Goal: Browse casually

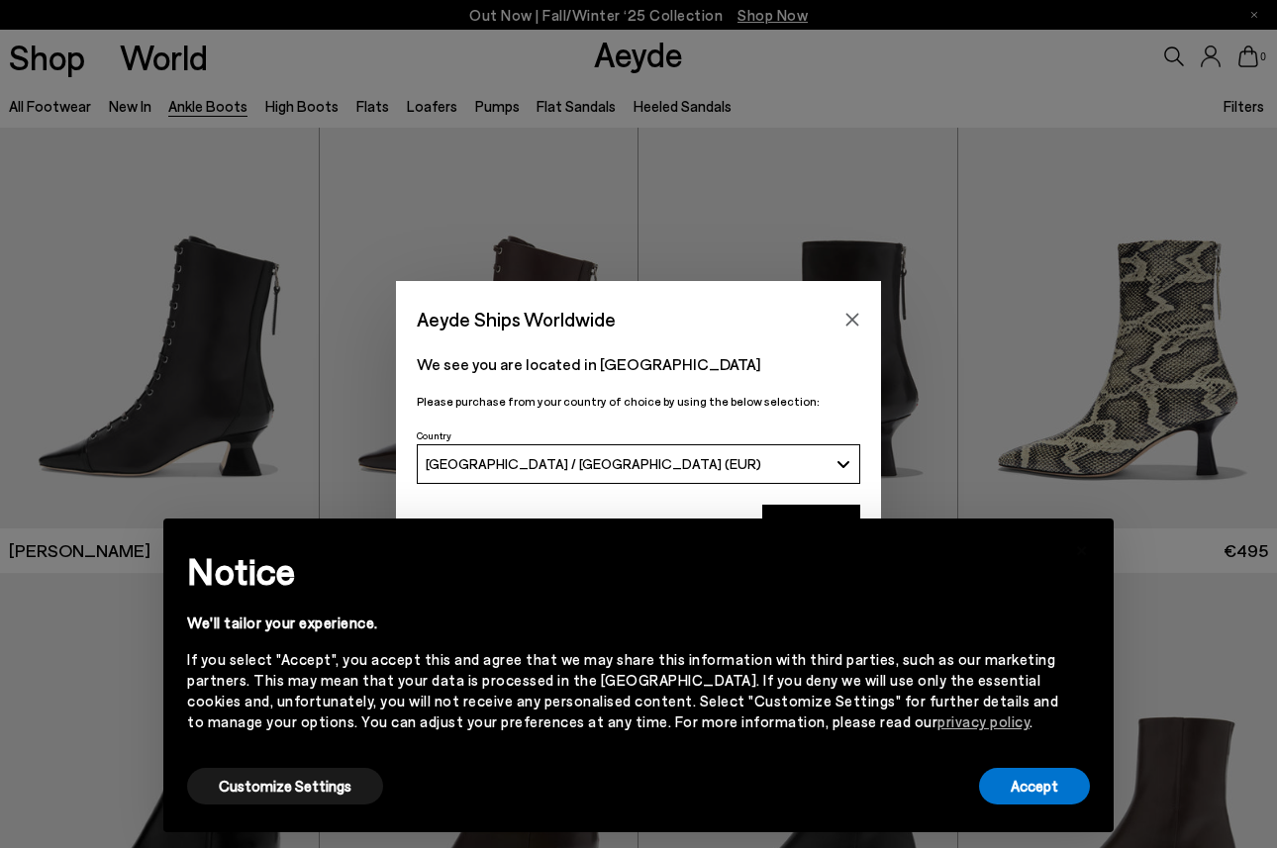
scroll to position [1427, 0]
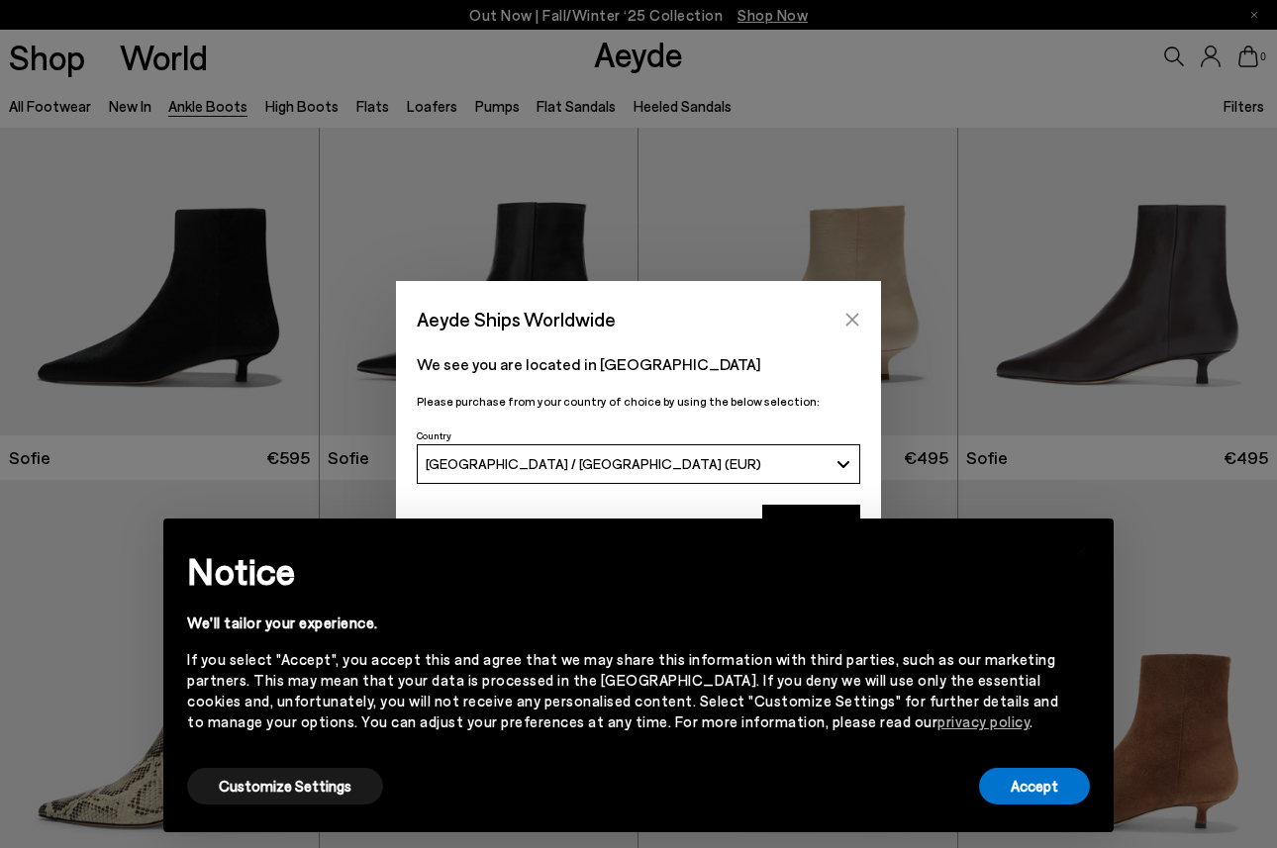
click at [850, 317] on icon "Close" at bounding box center [852, 320] width 16 height 16
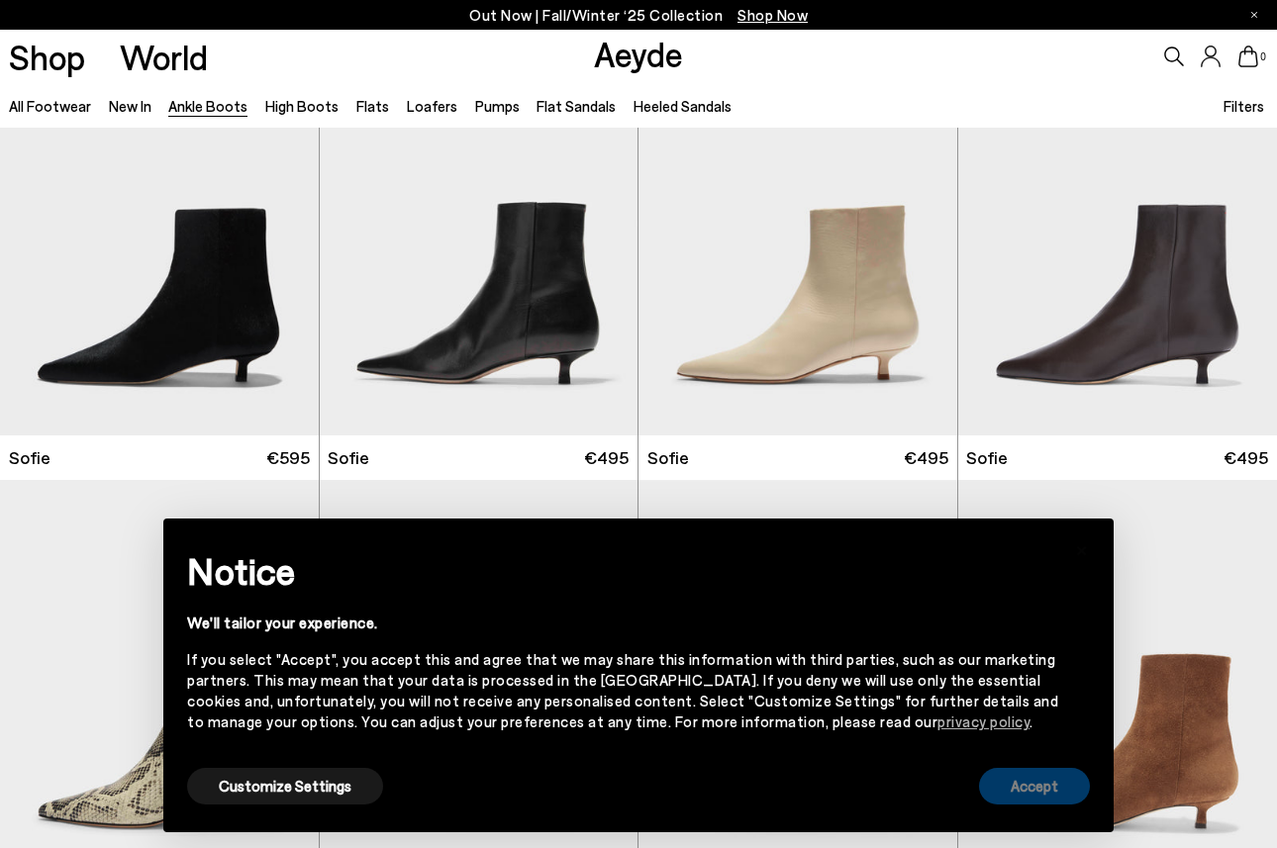
click at [1037, 786] on button "Accept" at bounding box center [1034, 786] width 111 height 37
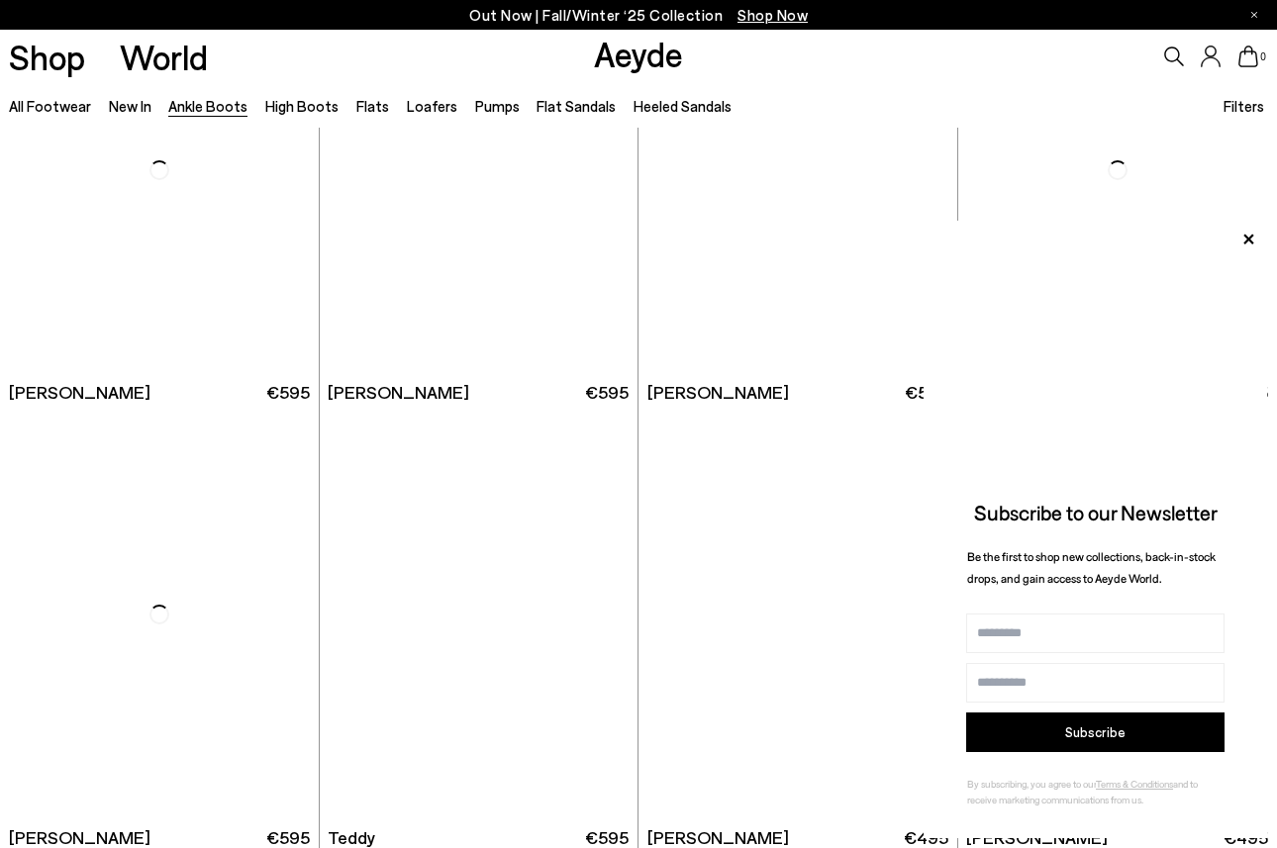
scroll to position [5496, 0]
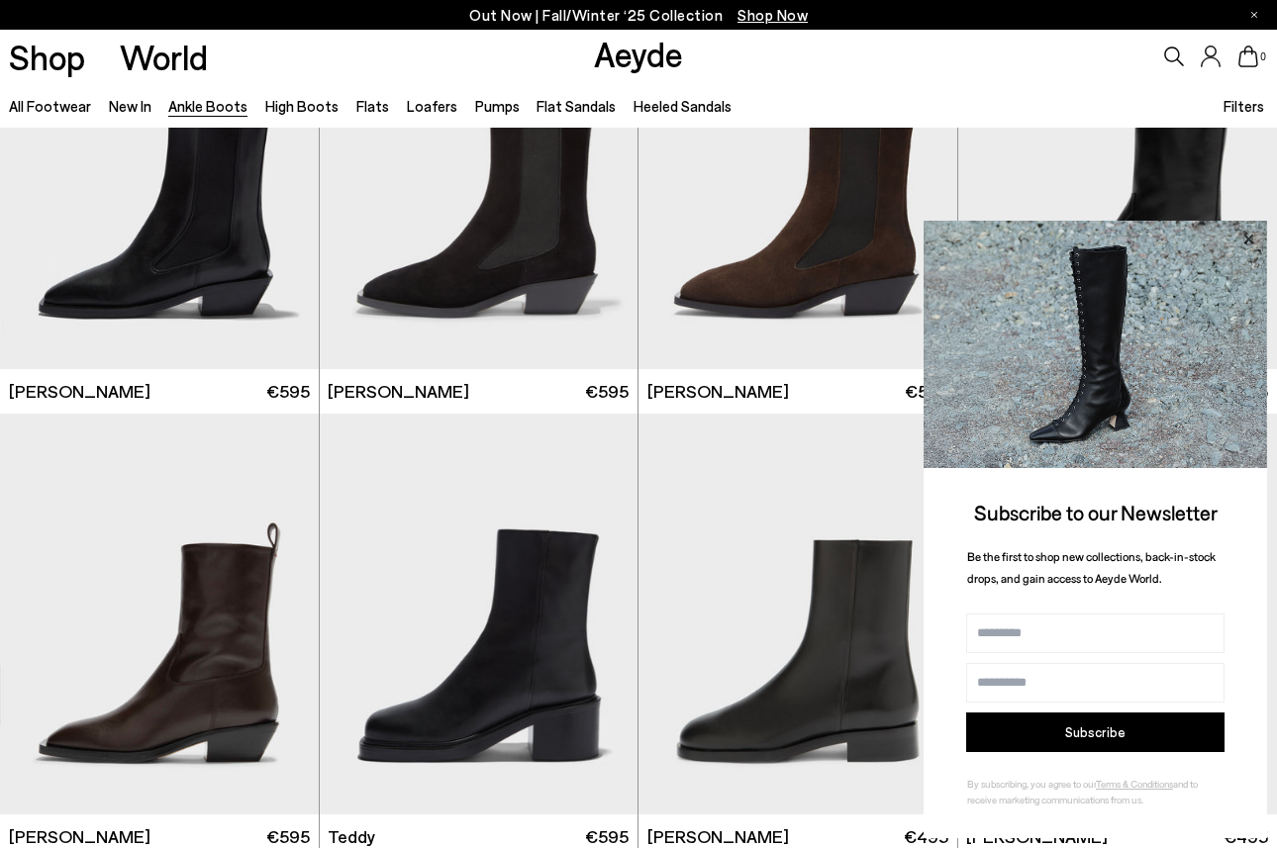
click at [1247, 239] on icon at bounding box center [1248, 239] width 10 height 10
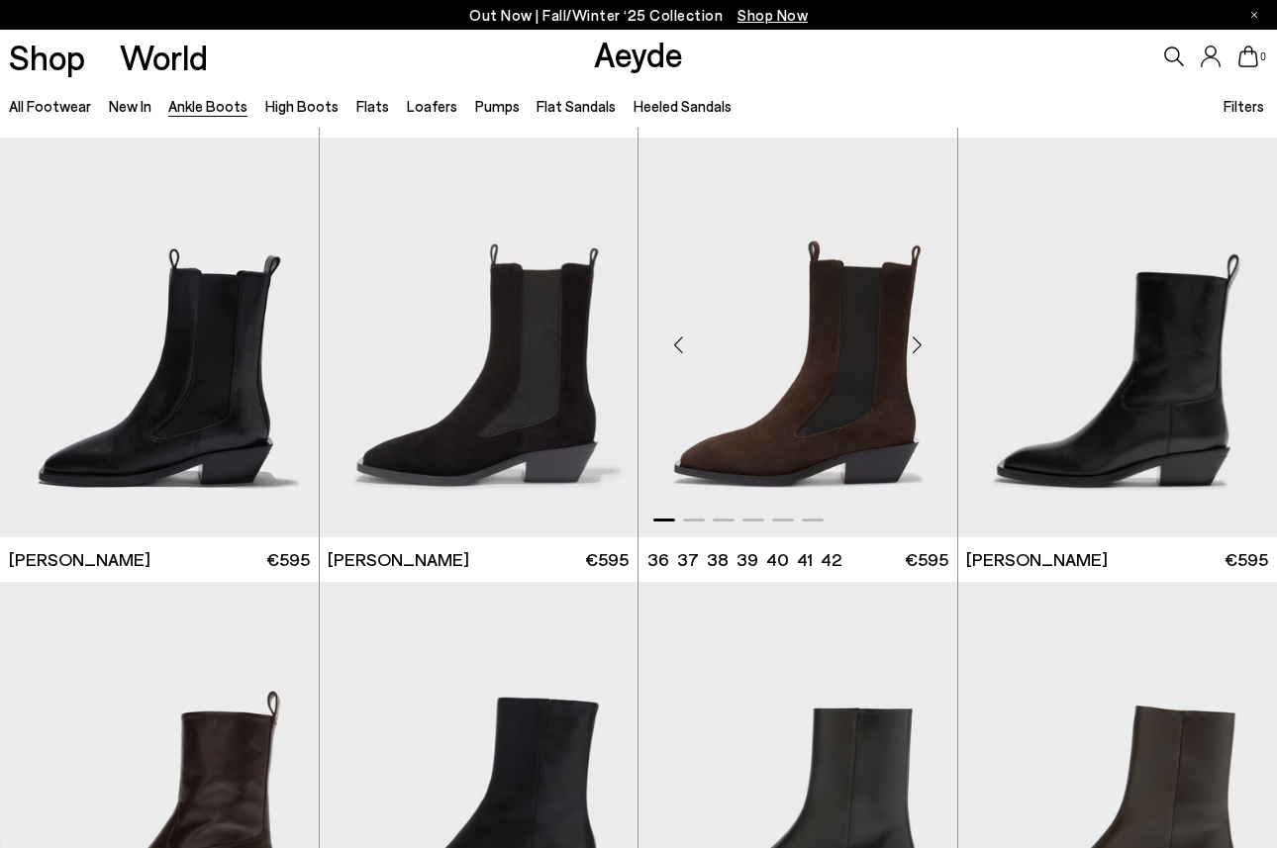
scroll to position [5324, 0]
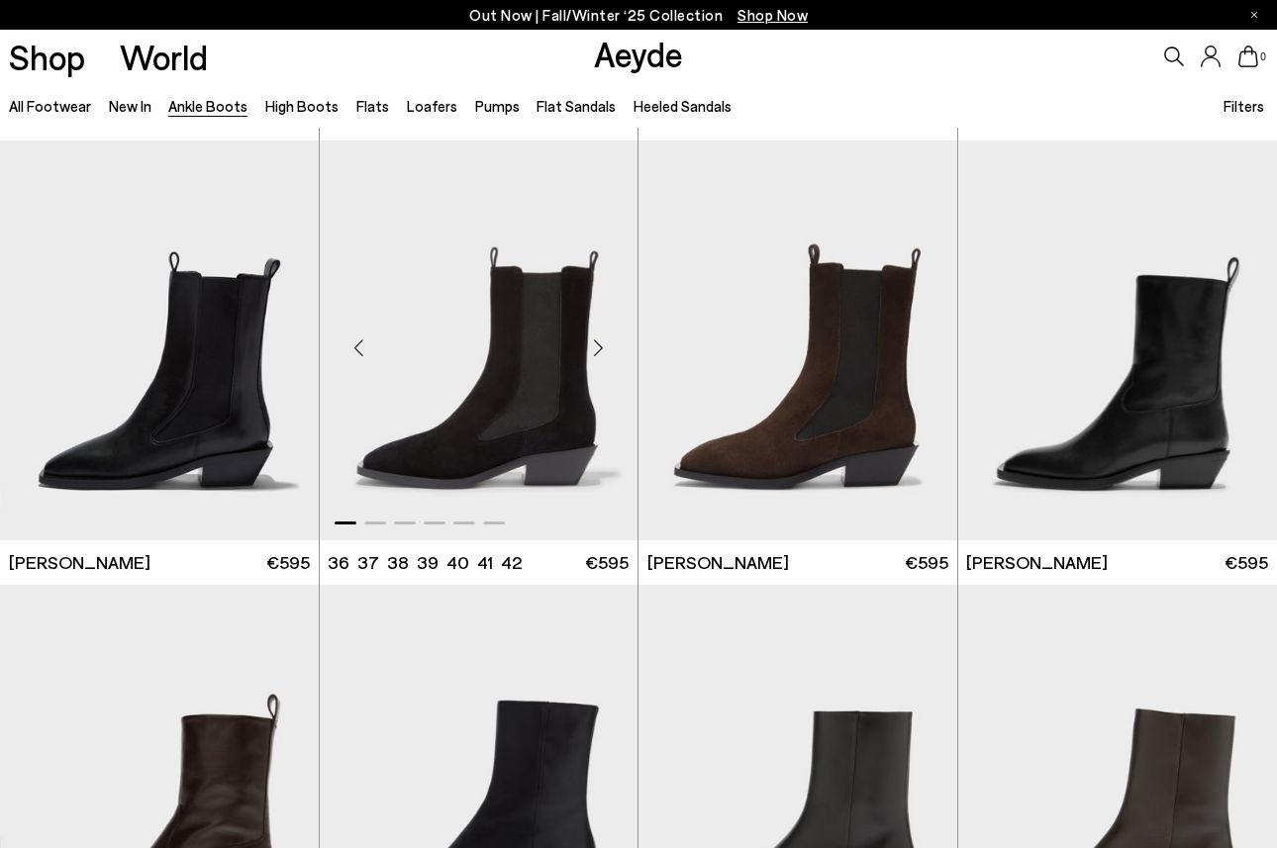
click at [594, 346] on div "Next slide" at bounding box center [597, 348] width 59 height 59
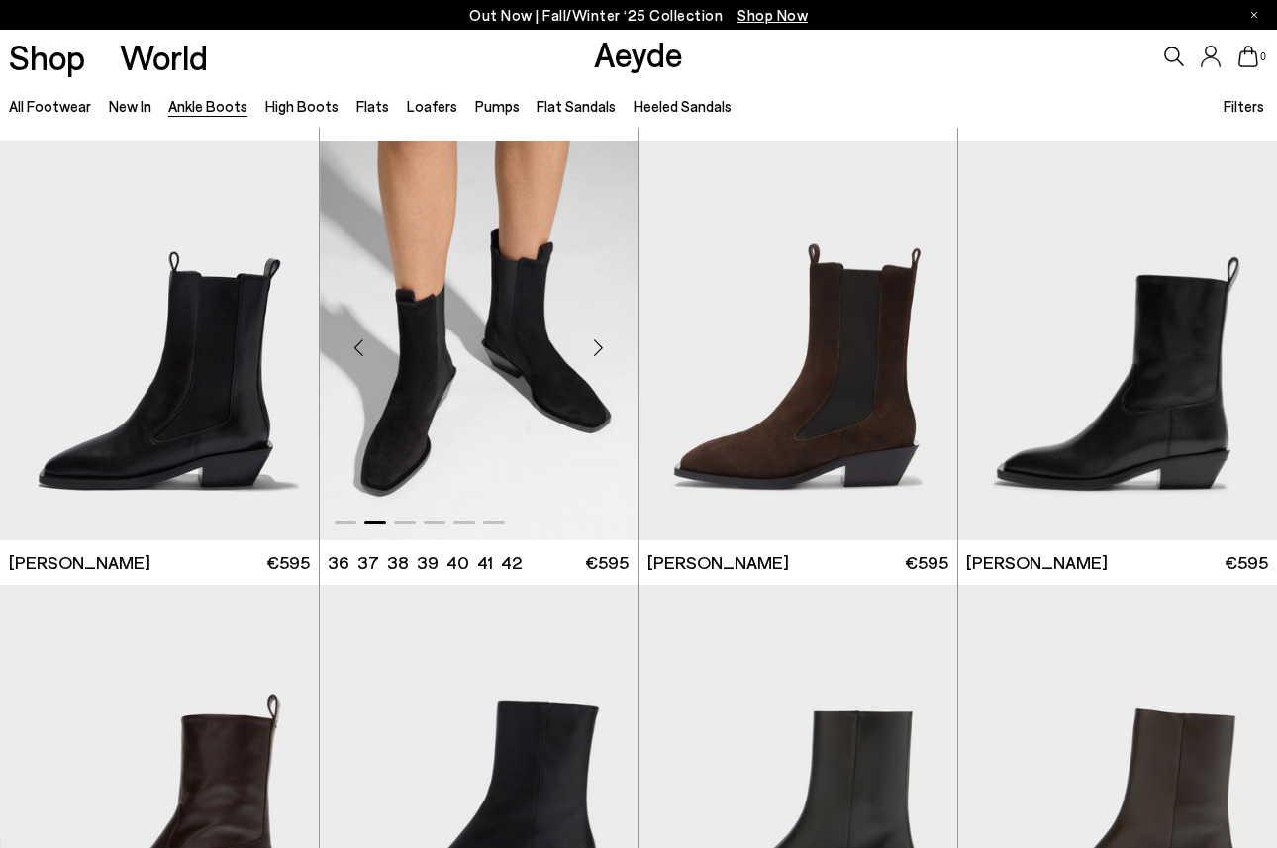
click at [594, 346] on div "Next slide" at bounding box center [597, 348] width 59 height 59
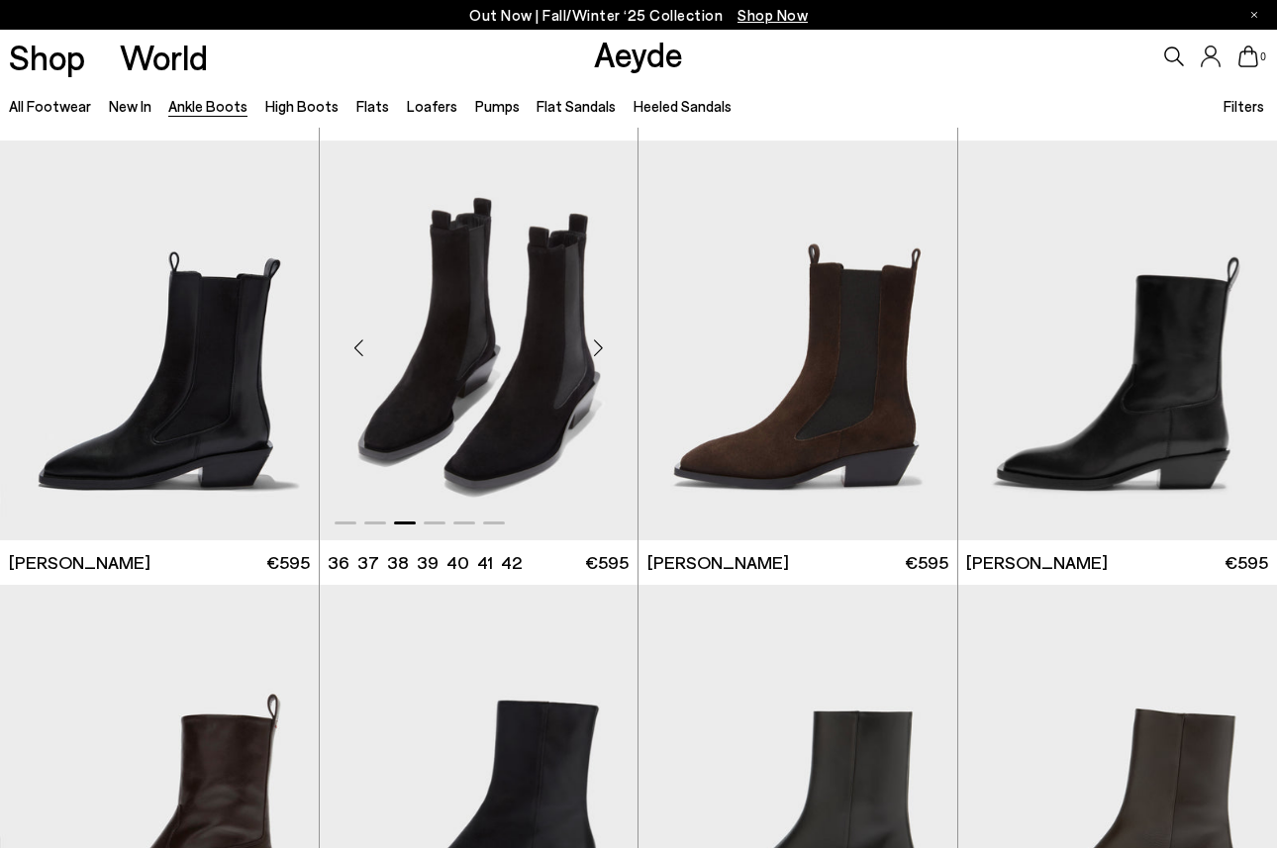
click at [594, 346] on div "Next slide" at bounding box center [597, 348] width 59 height 59
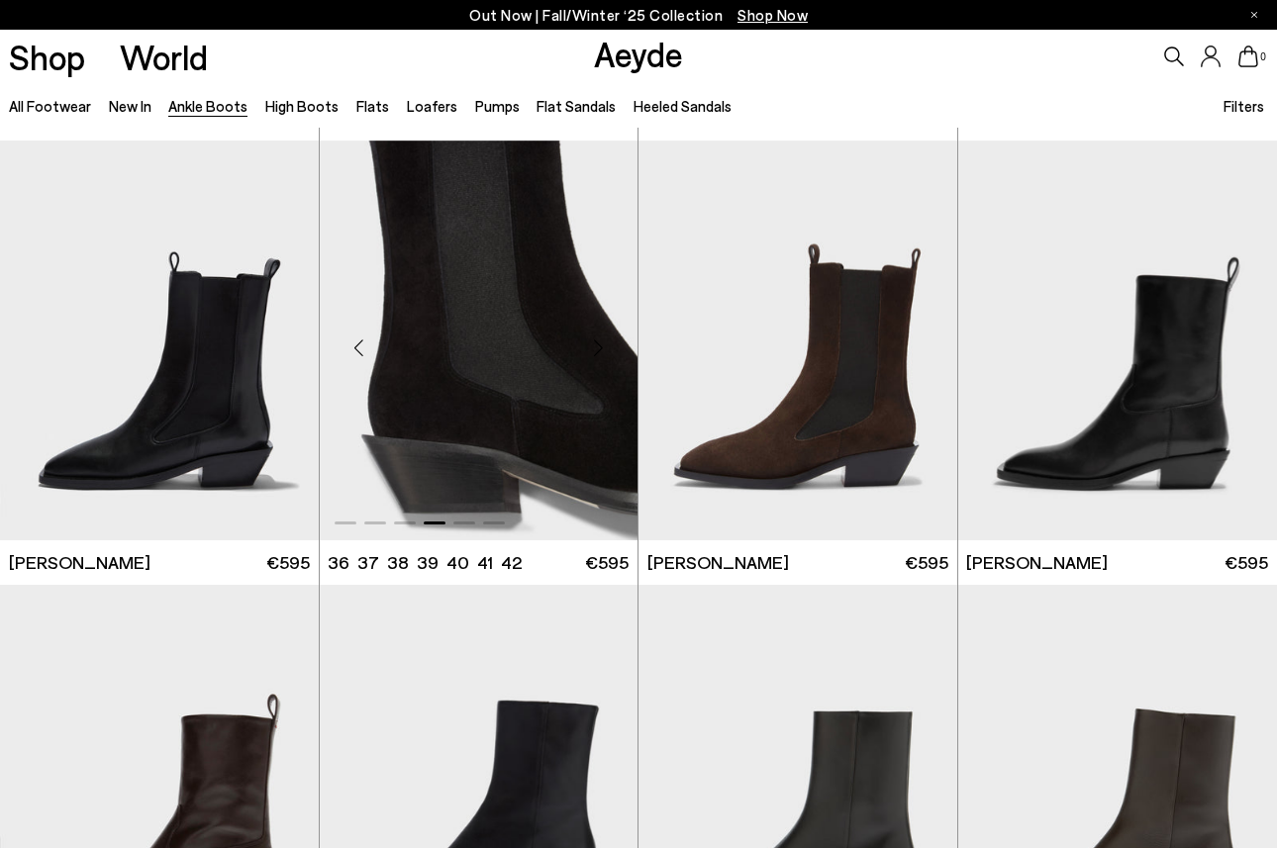
click at [594, 346] on div "Next slide" at bounding box center [597, 348] width 59 height 59
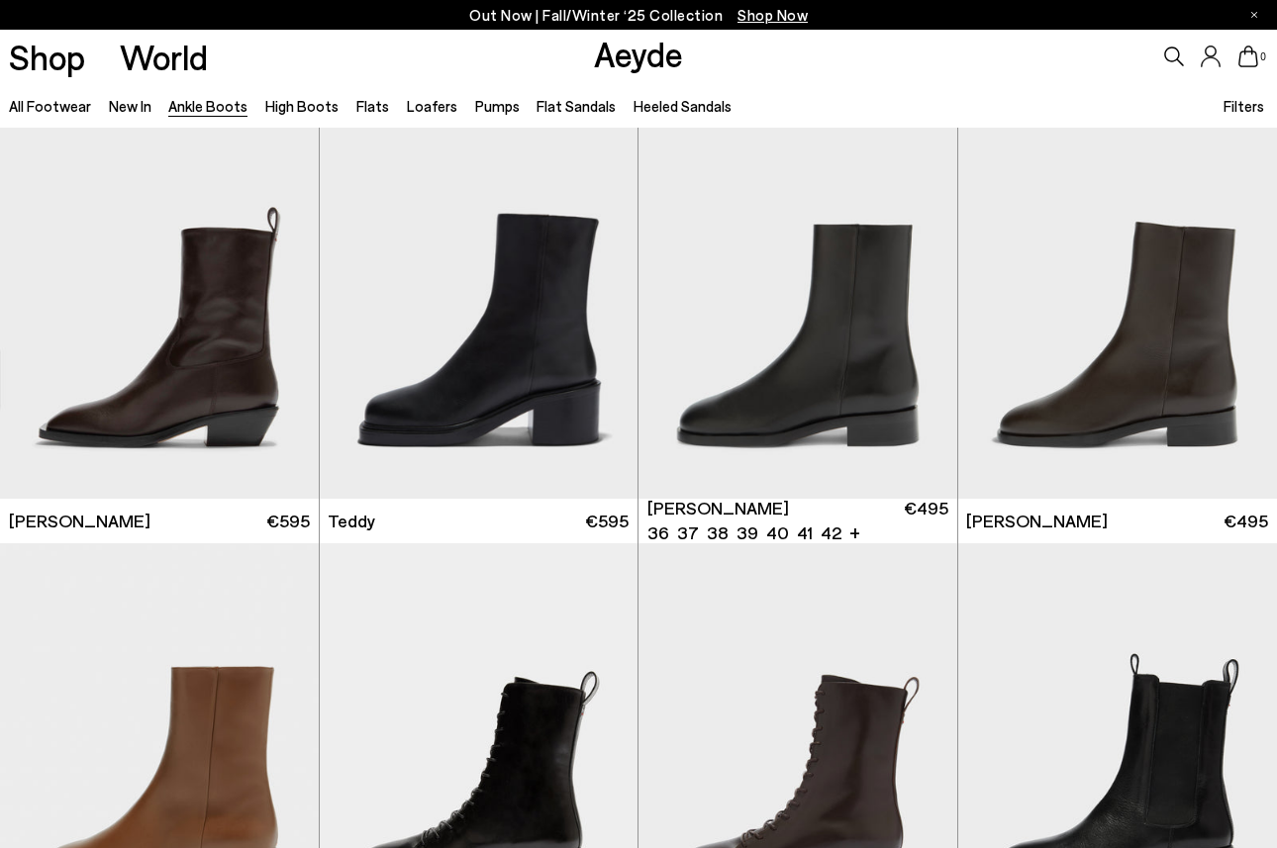
scroll to position [5836, 0]
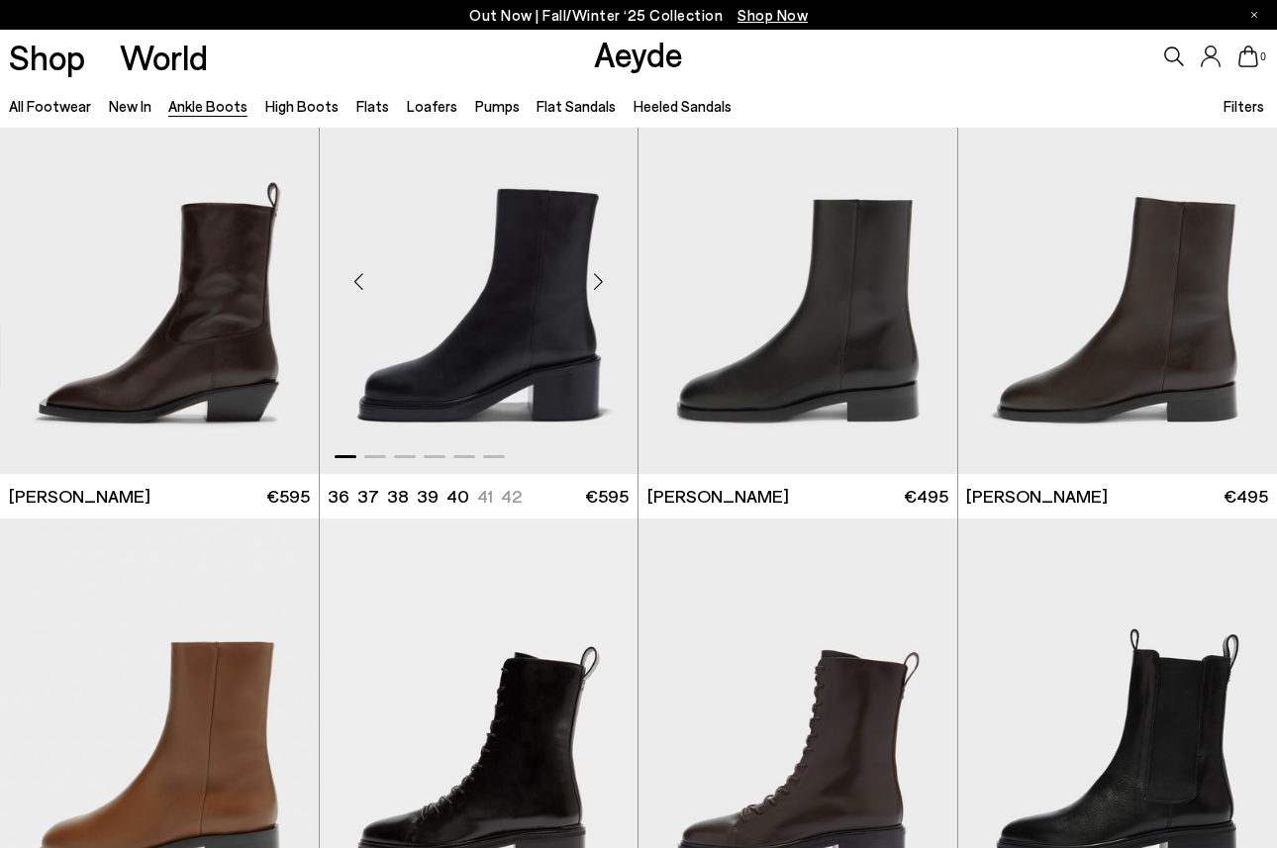
click at [600, 285] on div "Next slide" at bounding box center [597, 280] width 59 height 59
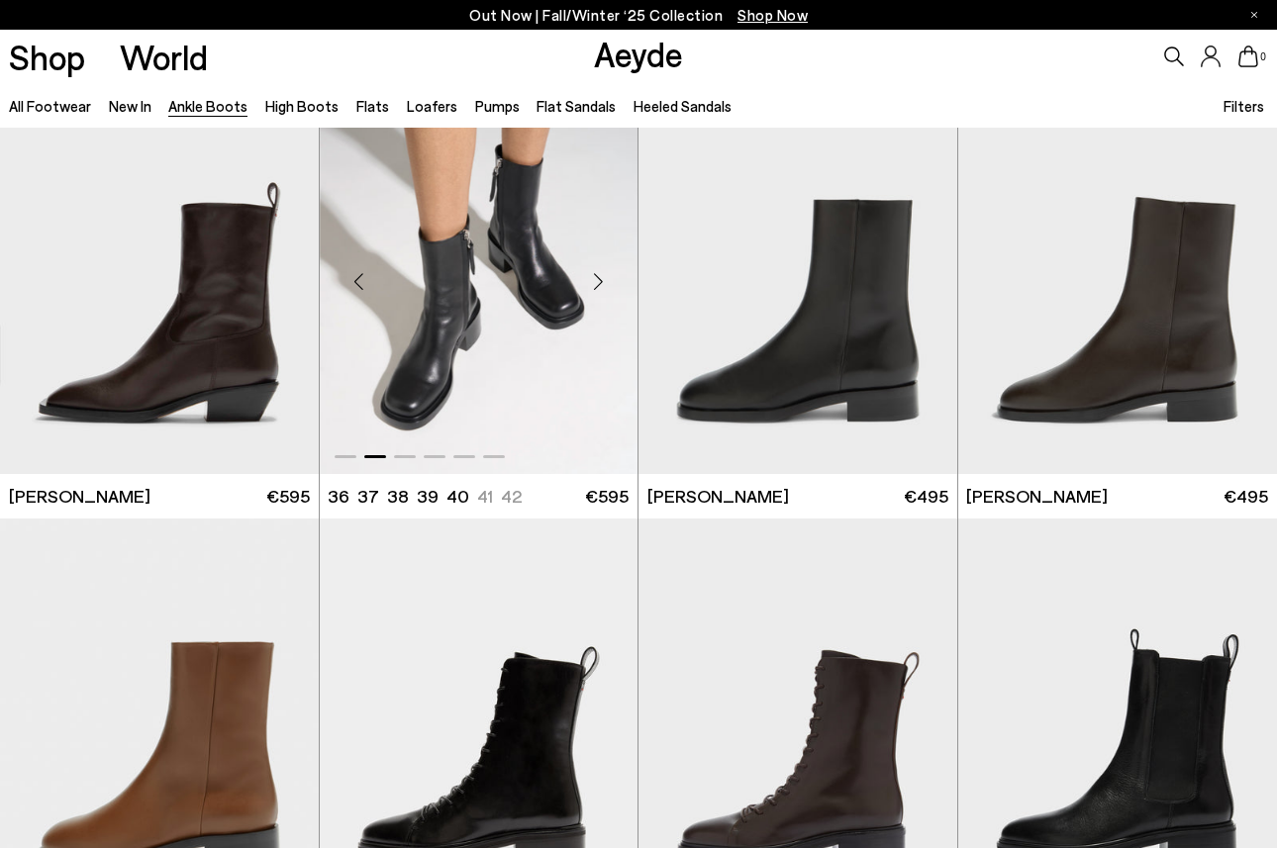
click at [600, 285] on div "Next slide" at bounding box center [597, 280] width 59 height 59
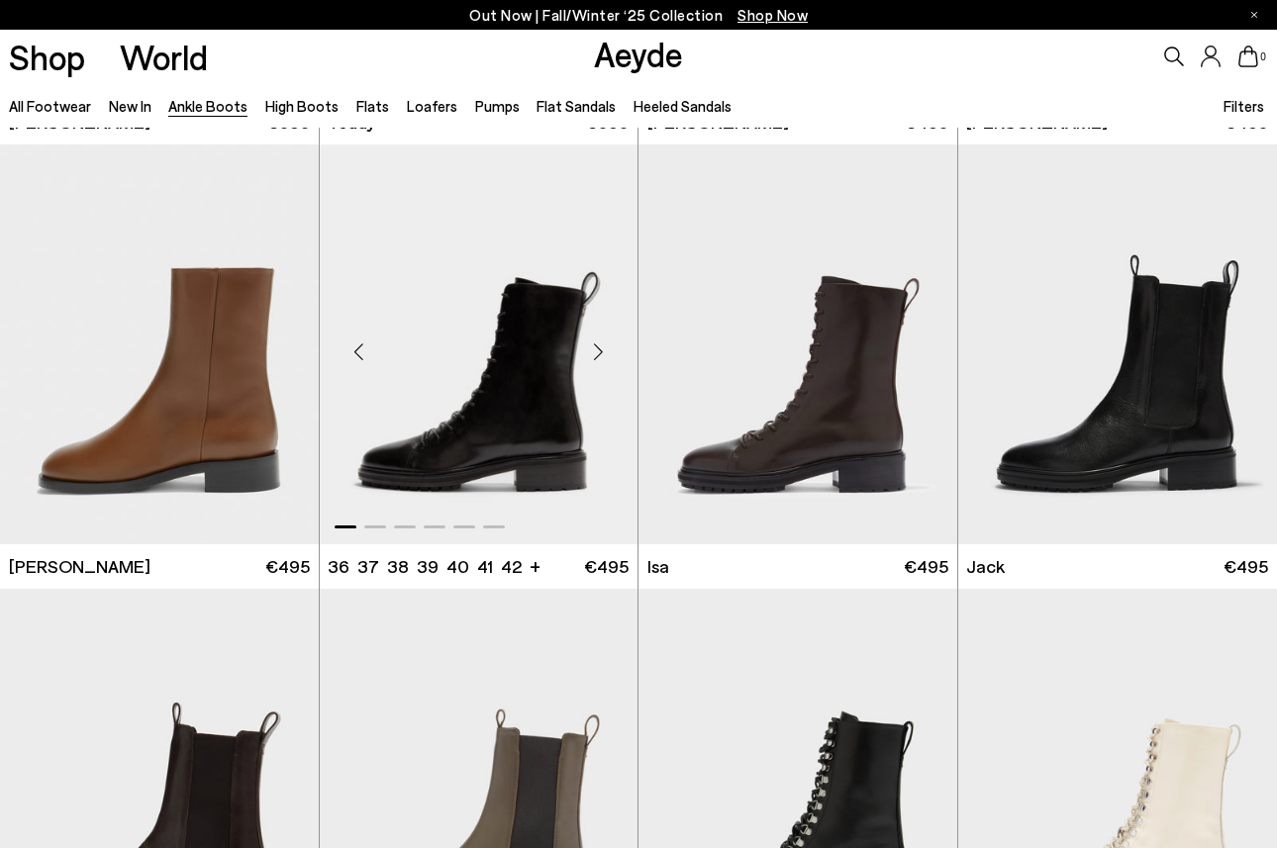
scroll to position [6216, 0]
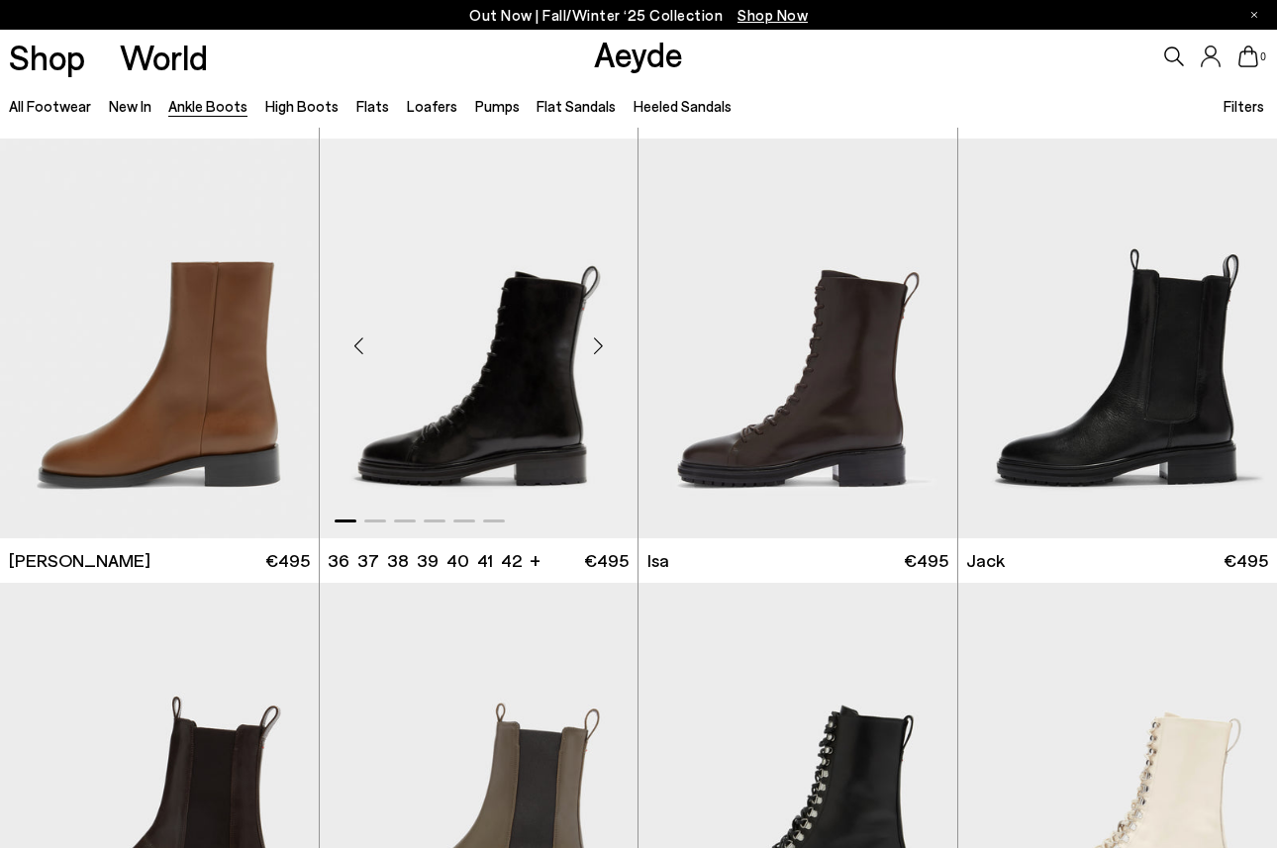
click at [600, 353] on div "Next slide" at bounding box center [597, 346] width 59 height 59
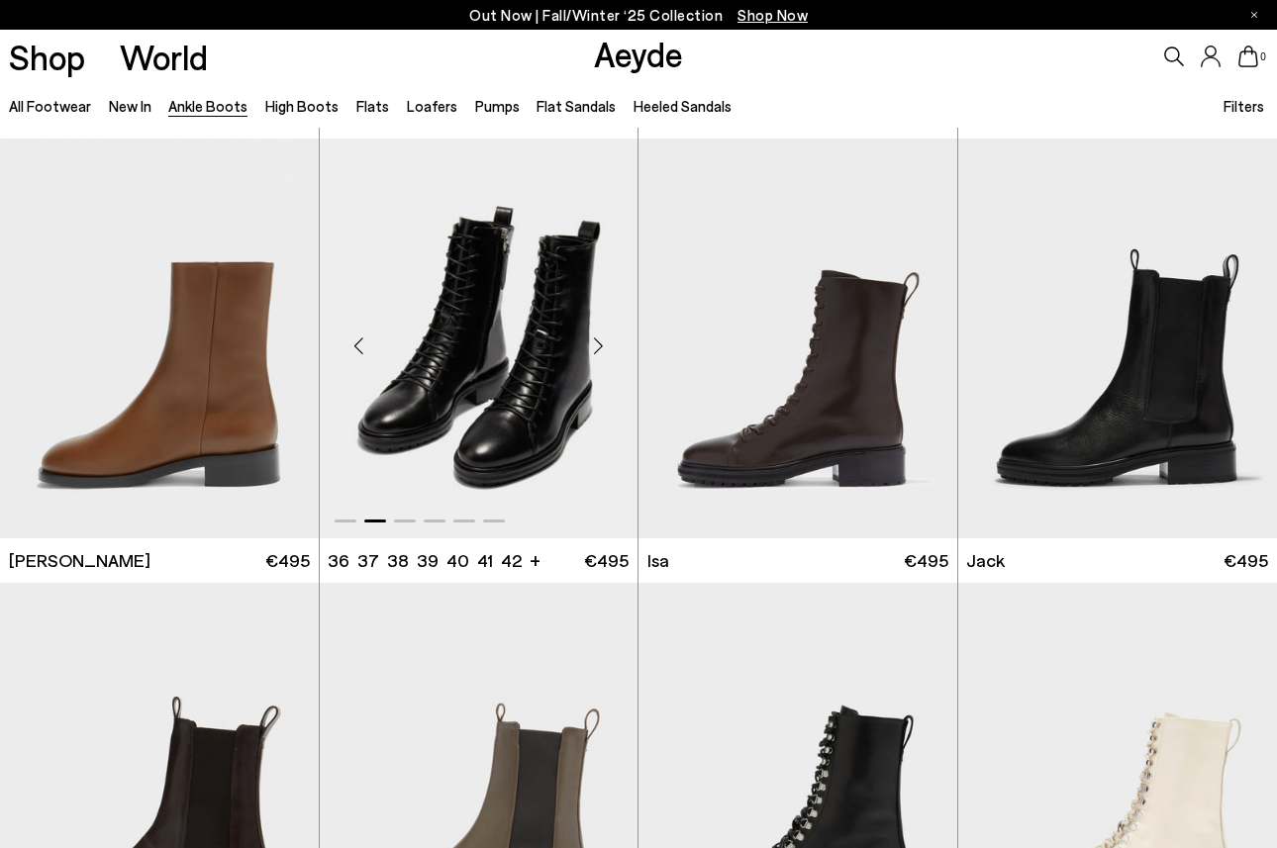
click at [600, 353] on div "Next slide" at bounding box center [597, 346] width 59 height 59
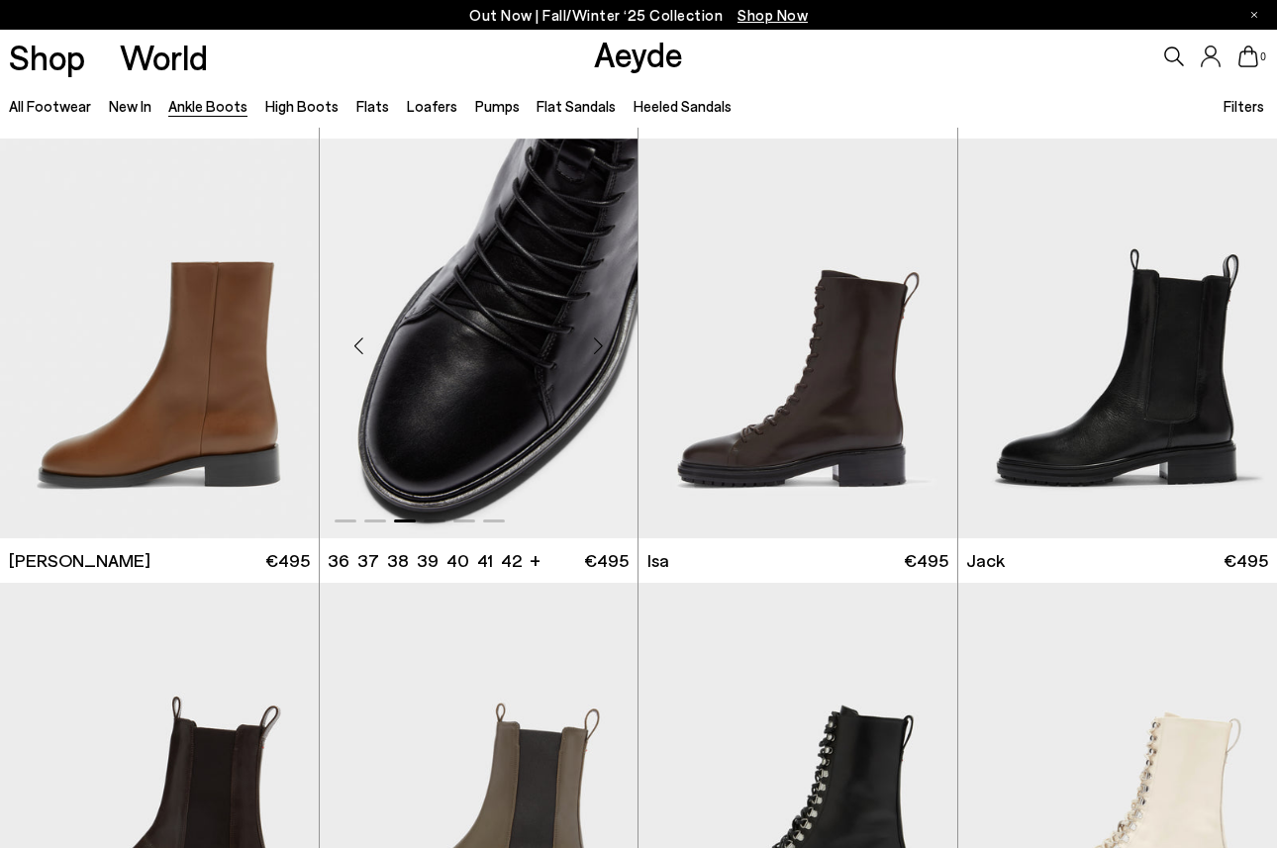
click at [600, 353] on div "Next slide" at bounding box center [597, 346] width 59 height 59
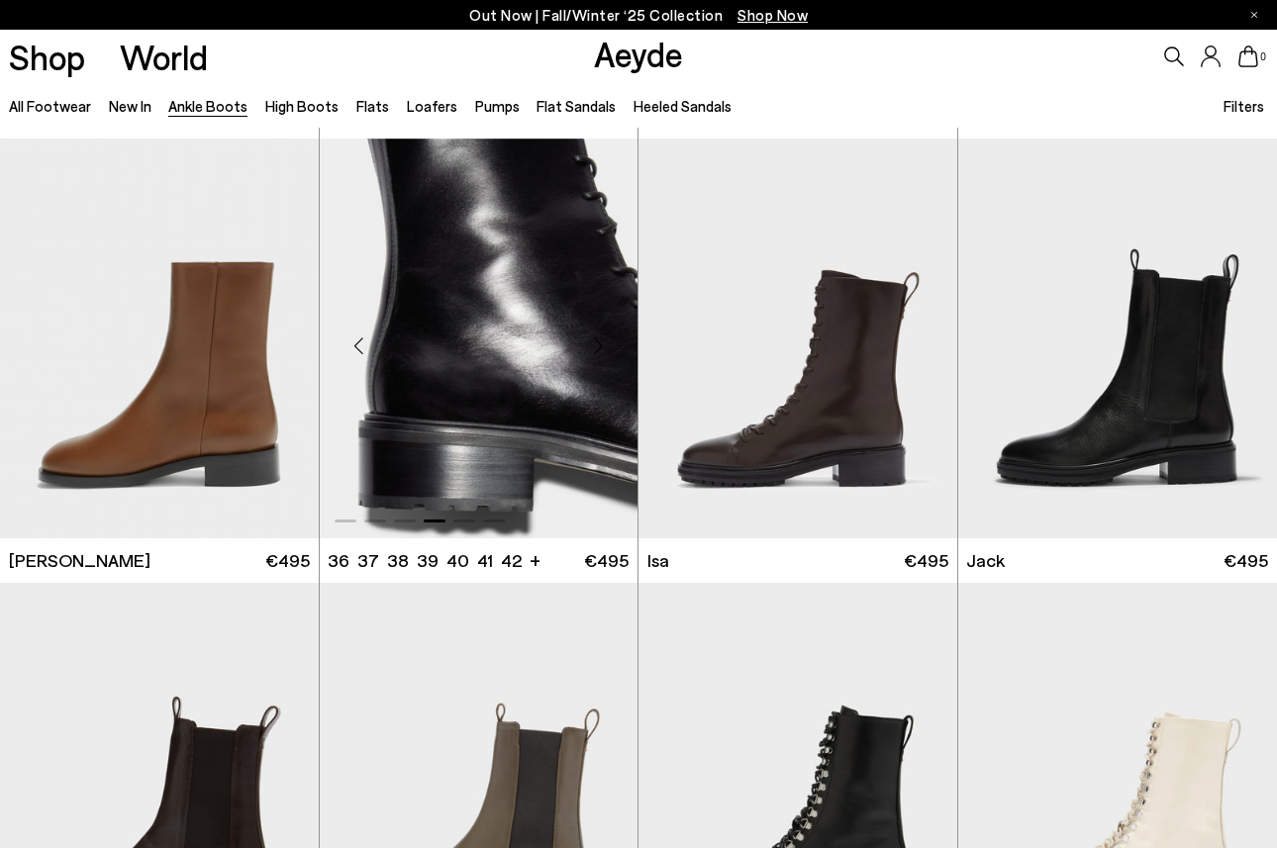
click at [600, 353] on div "Next slide" at bounding box center [597, 346] width 59 height 59
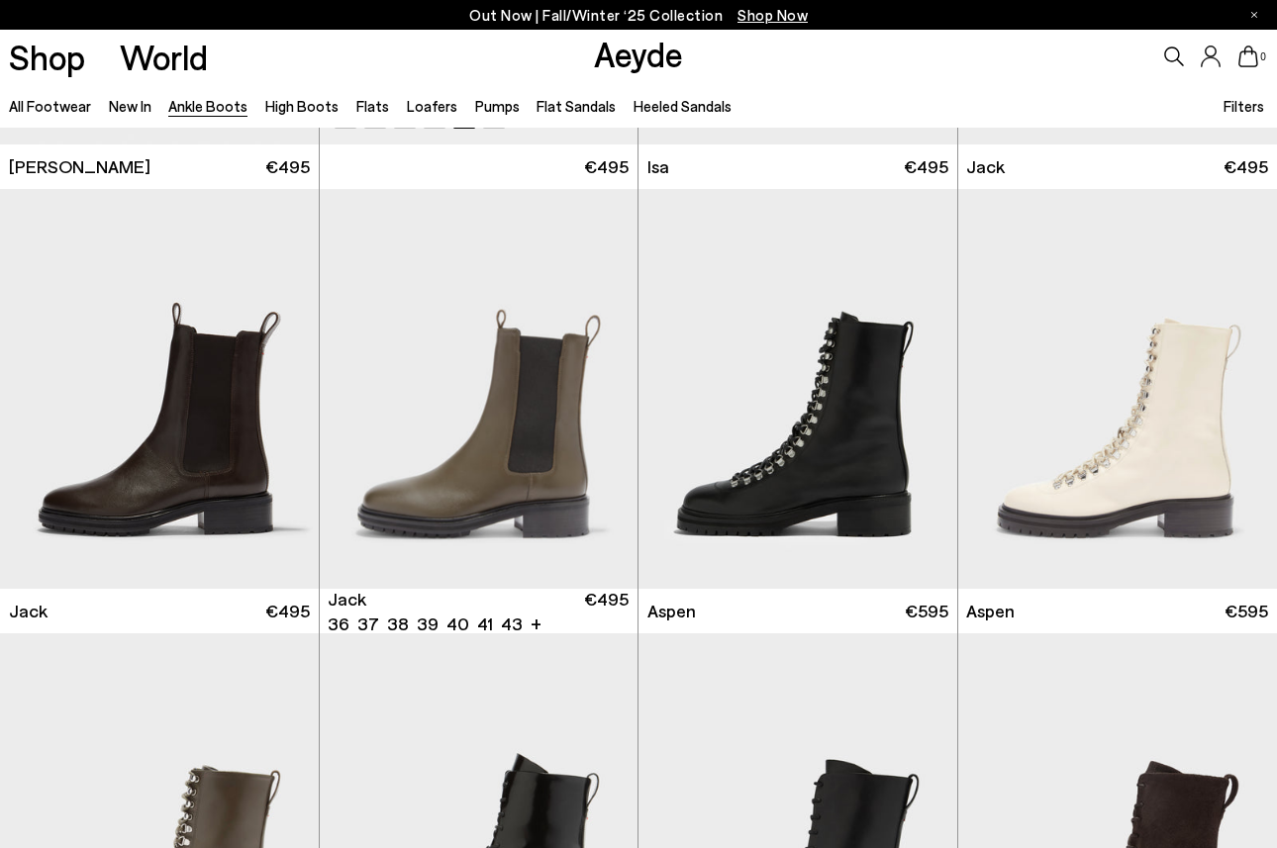
scroll to position [6619, 0]
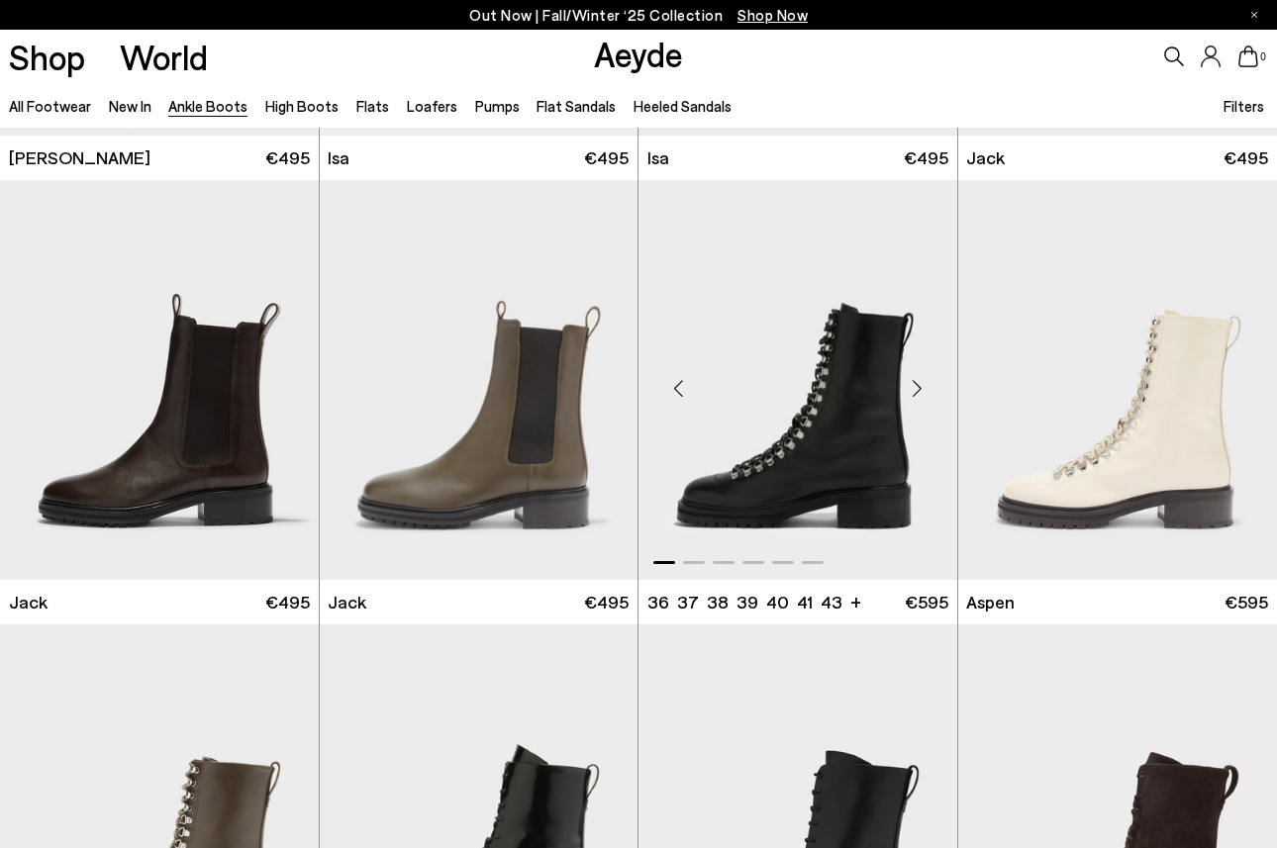
click at [920, 394] on div "Next slide" at bounding box center [917, 387] width 59 height 59
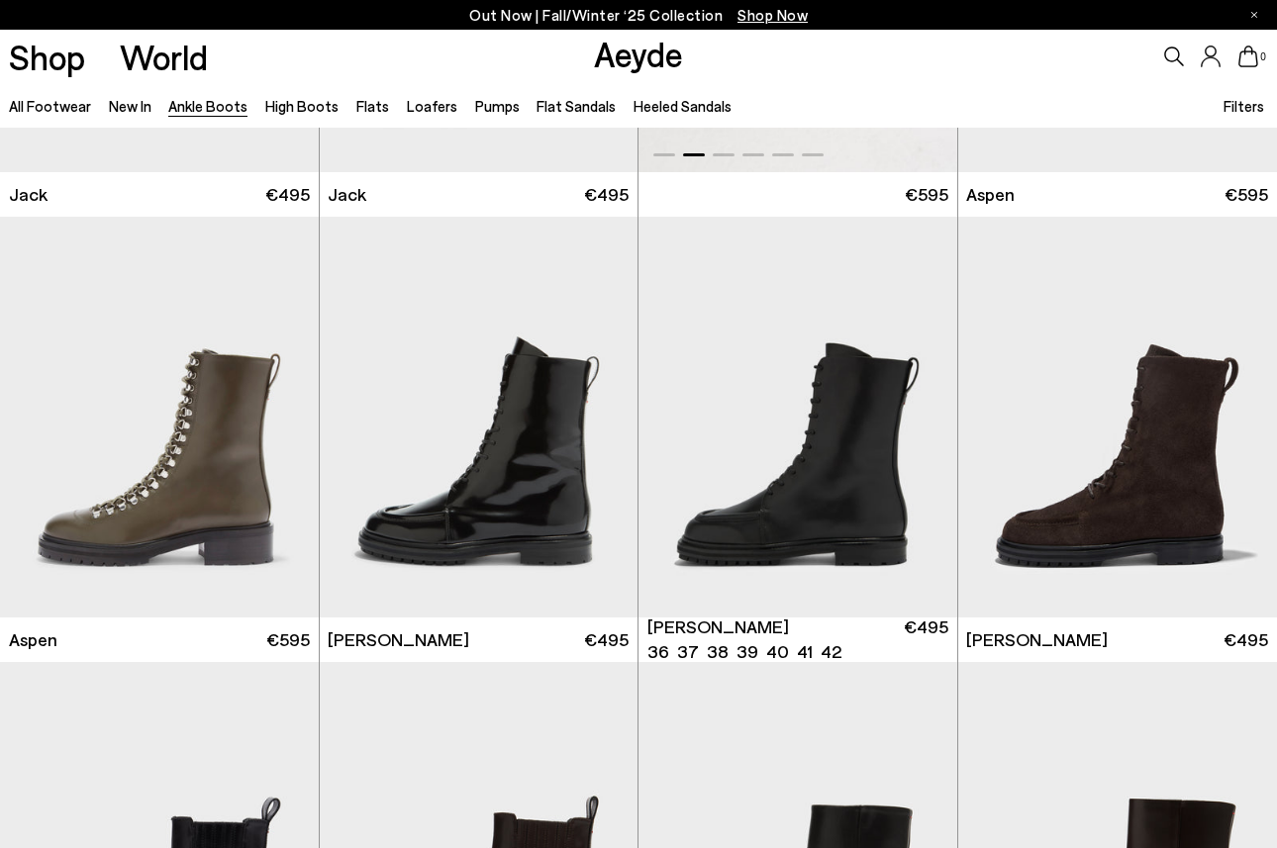
scroll to position [7028, 0]
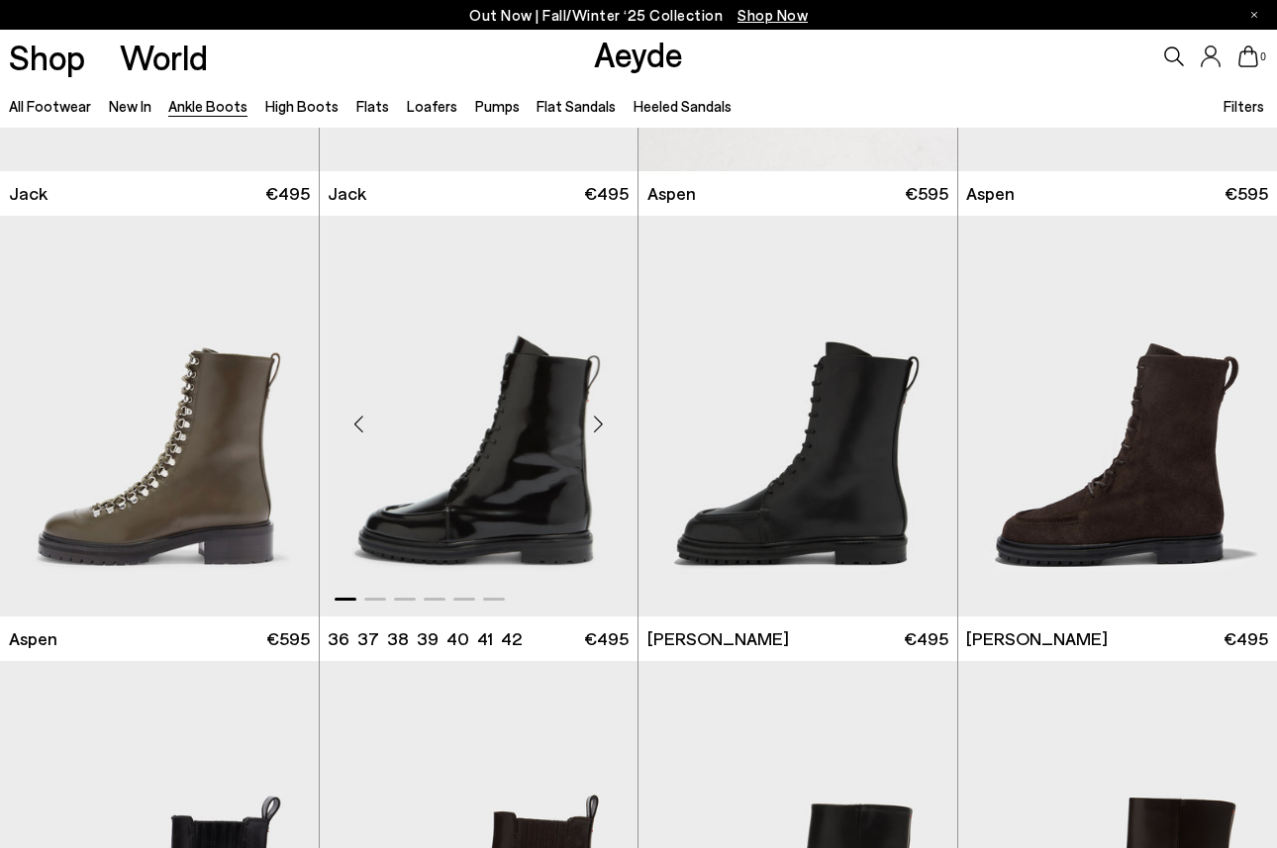
click at [598, 431] on div "Next slide" at bounding box center [597, 423] width 59 height 59
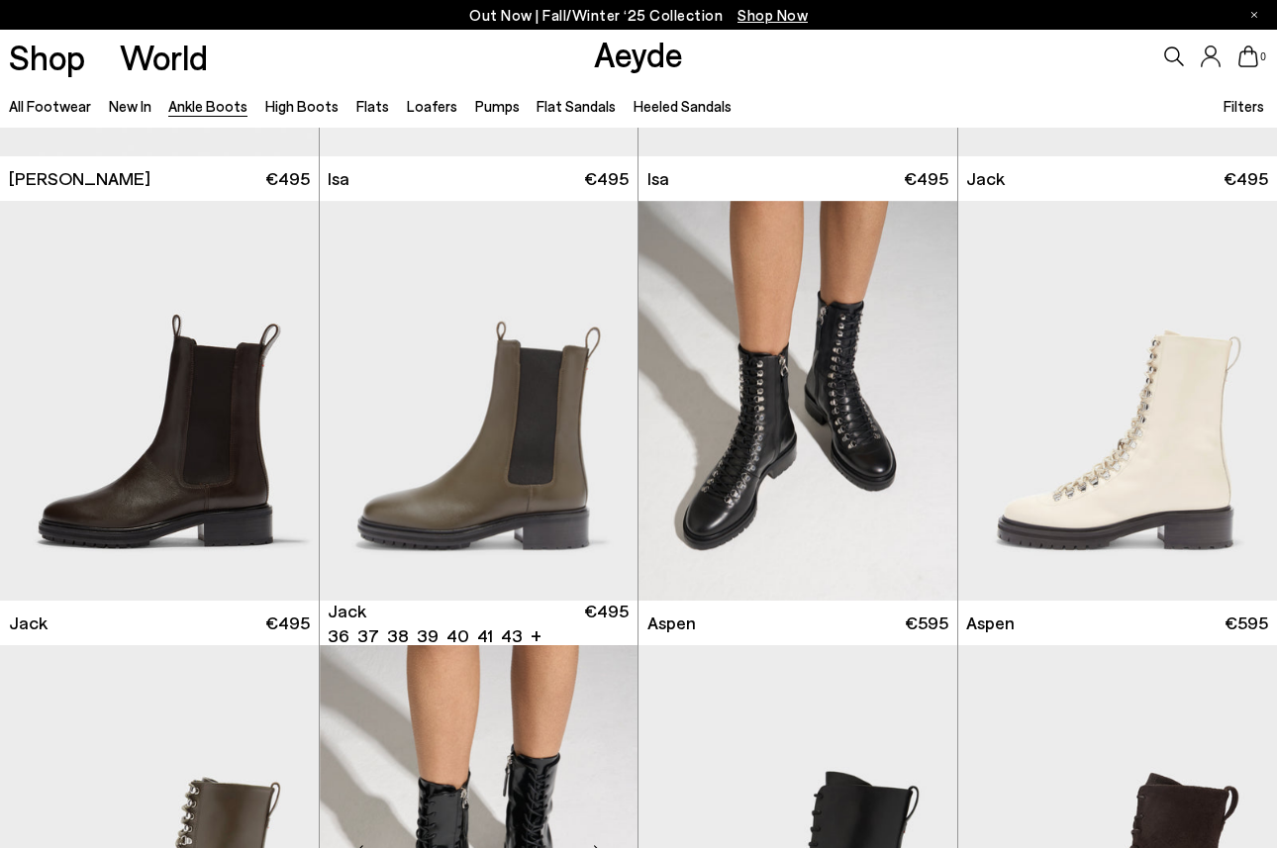
scroll to position [6604, 0]
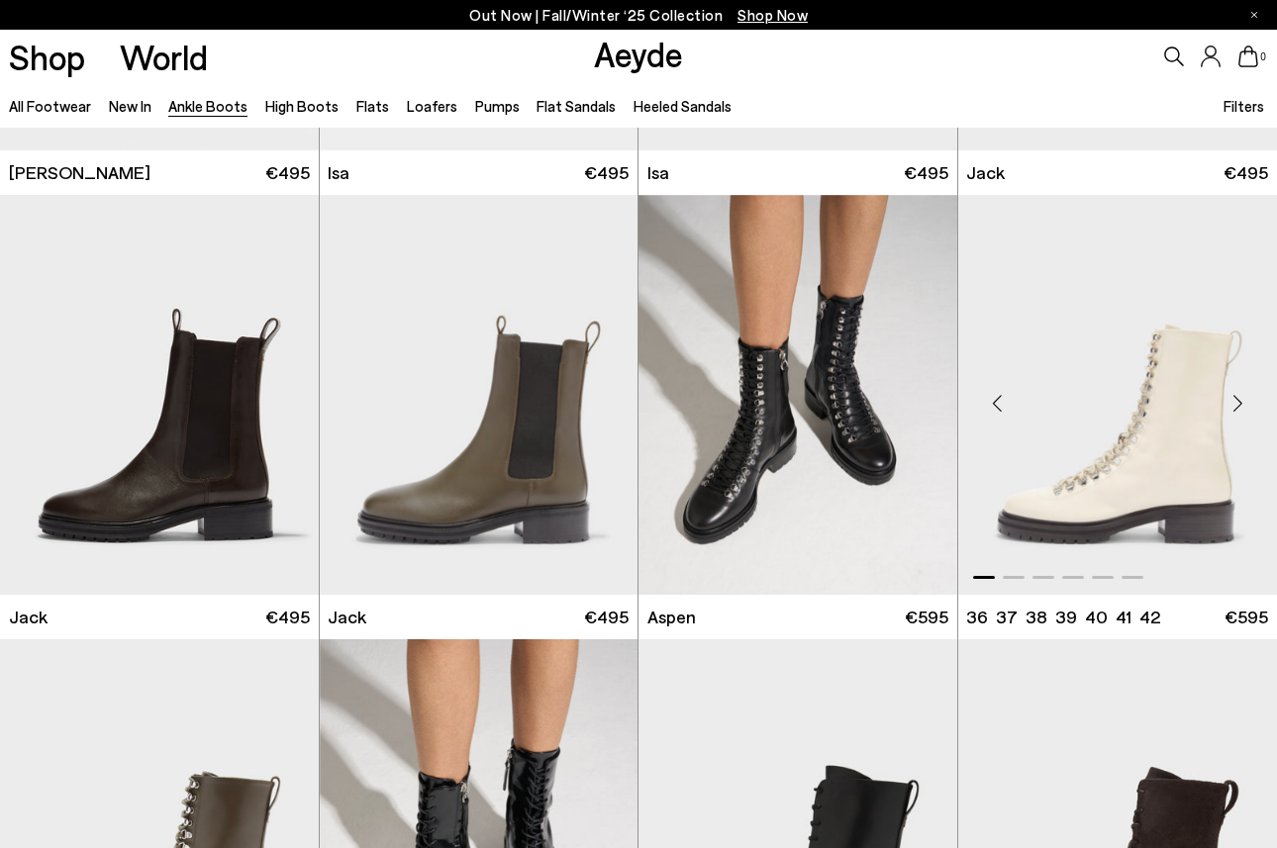
click at [1239, 401] on div "Next slide" at bounding box center [1236, 402] width 59 height 59
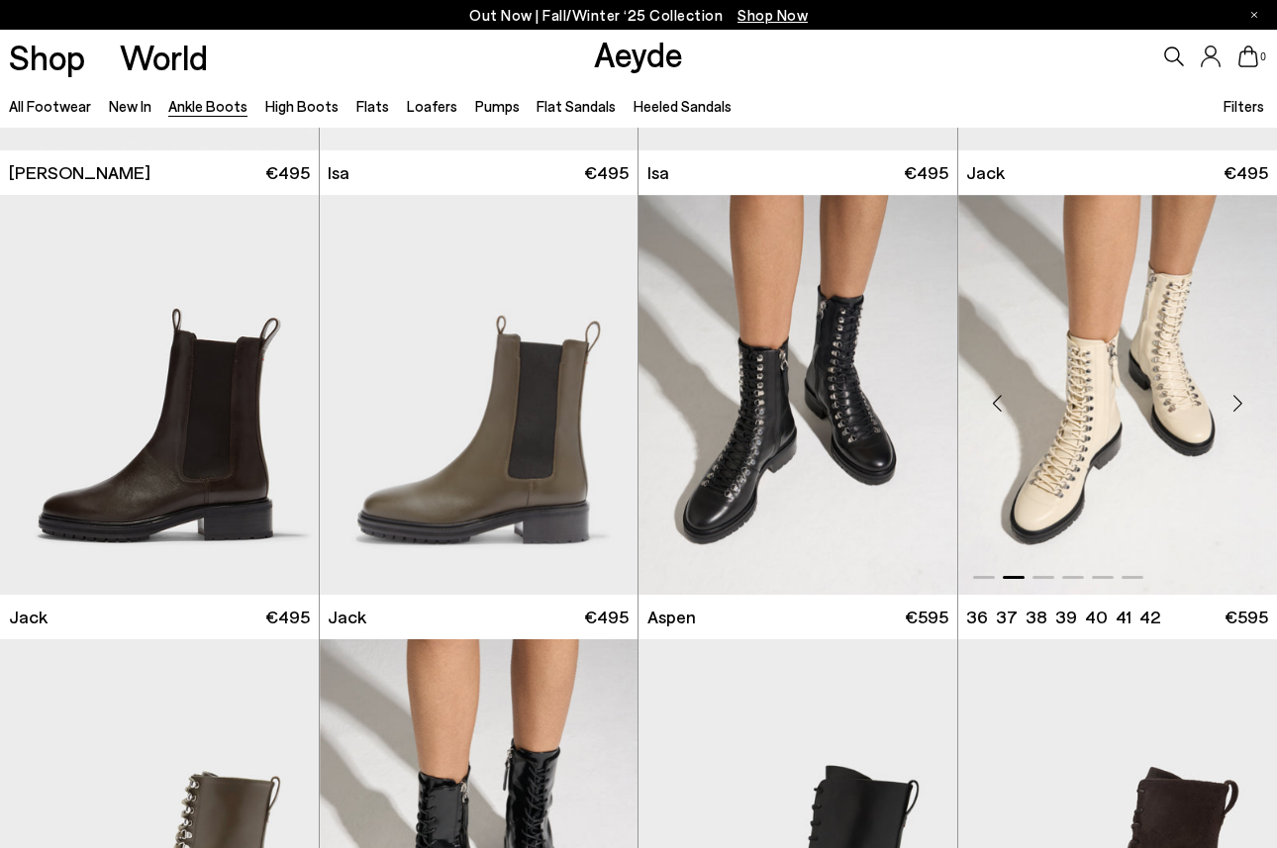
click at [1239, 401] on div "Next slide" at bounding box center [1236, 402] width 59 height 59
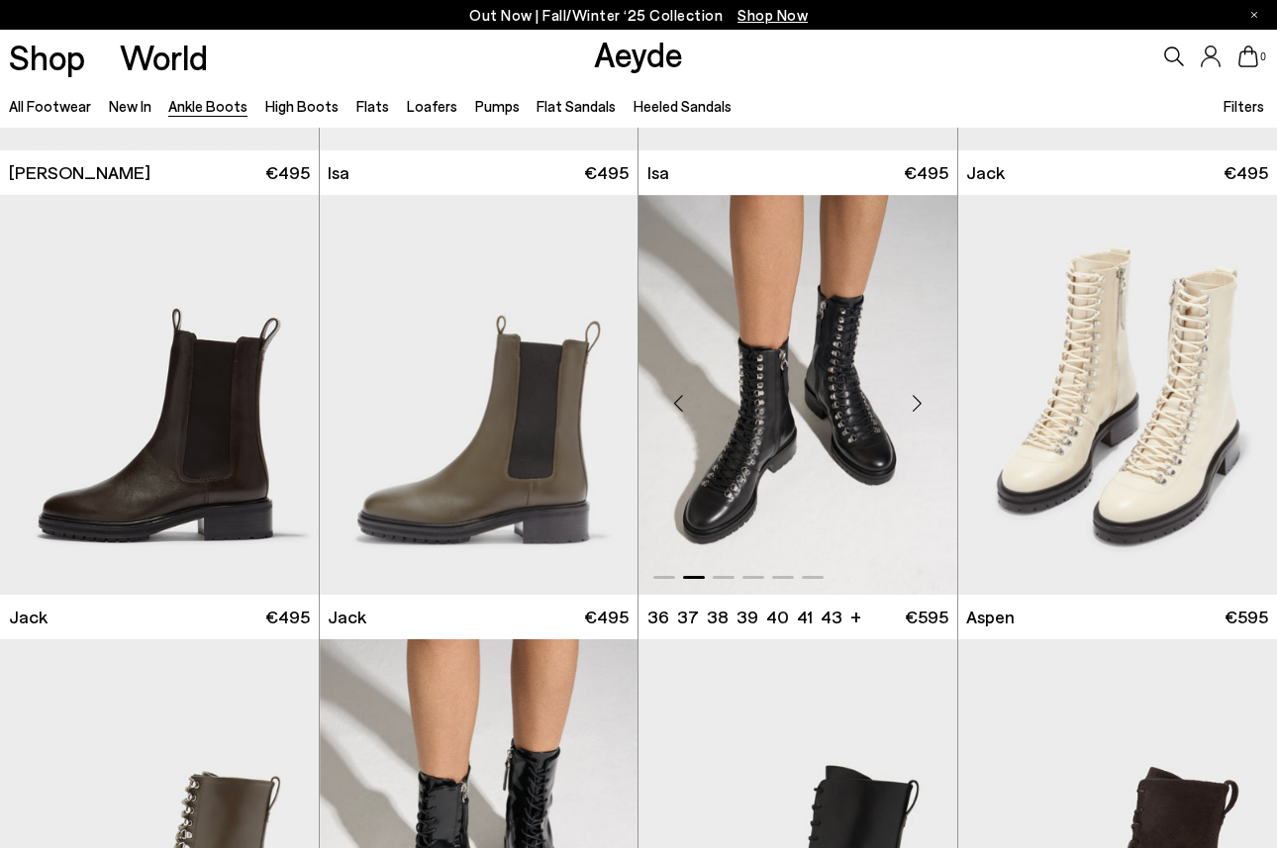
click at [913, 395] on div "Next slide" at bounding box center [917, 402] width 59 height 59
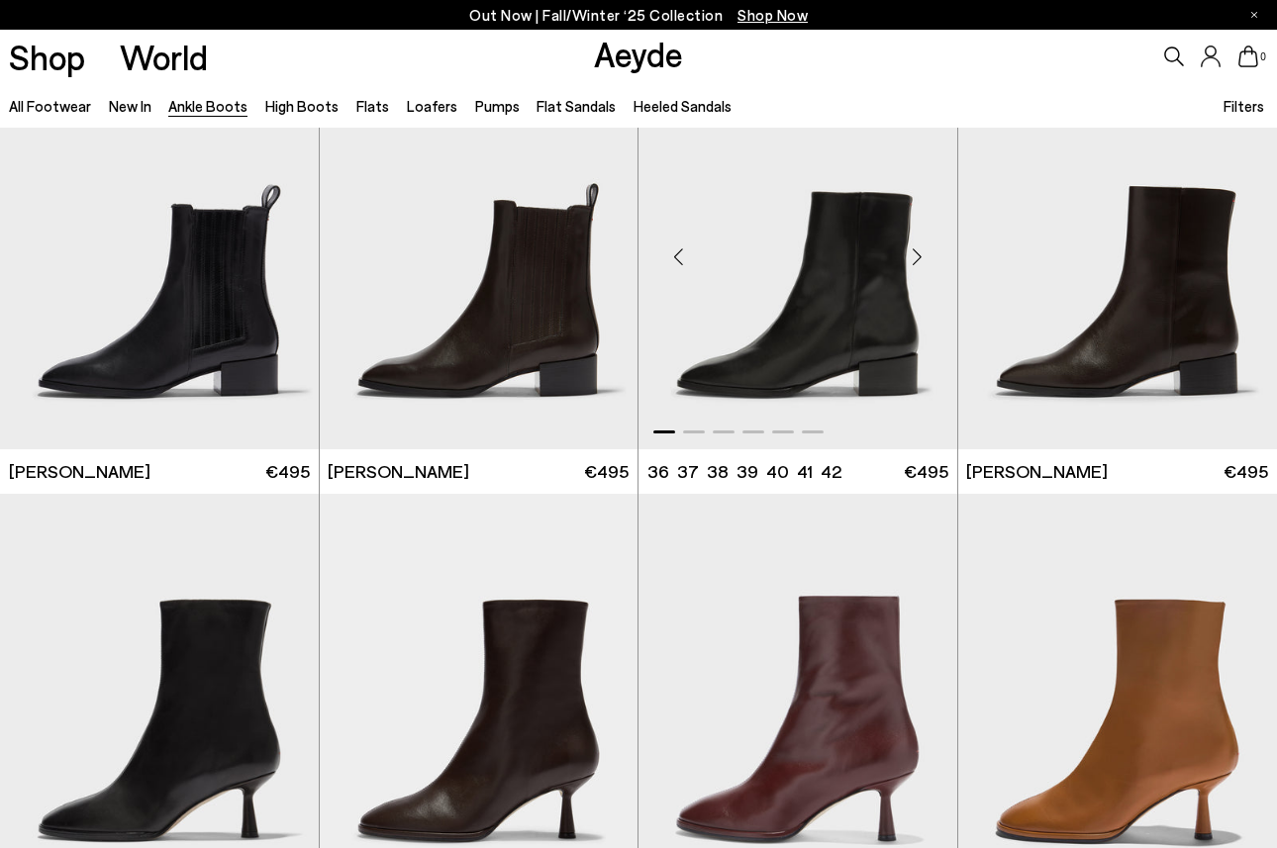
scroll to position [7640, 0]
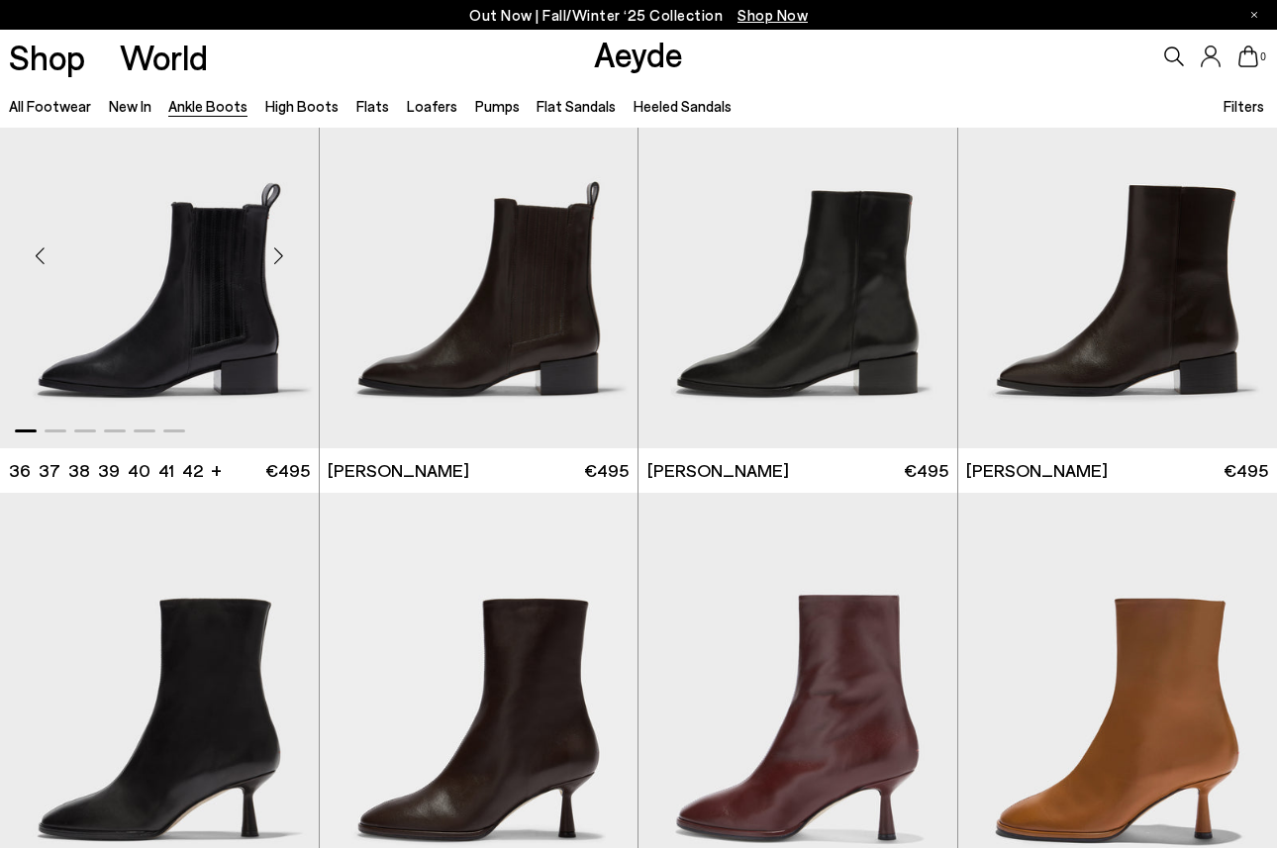
click at [293, 274] on div "Next slide" at bounding box center [278, 256] width 59 height 59
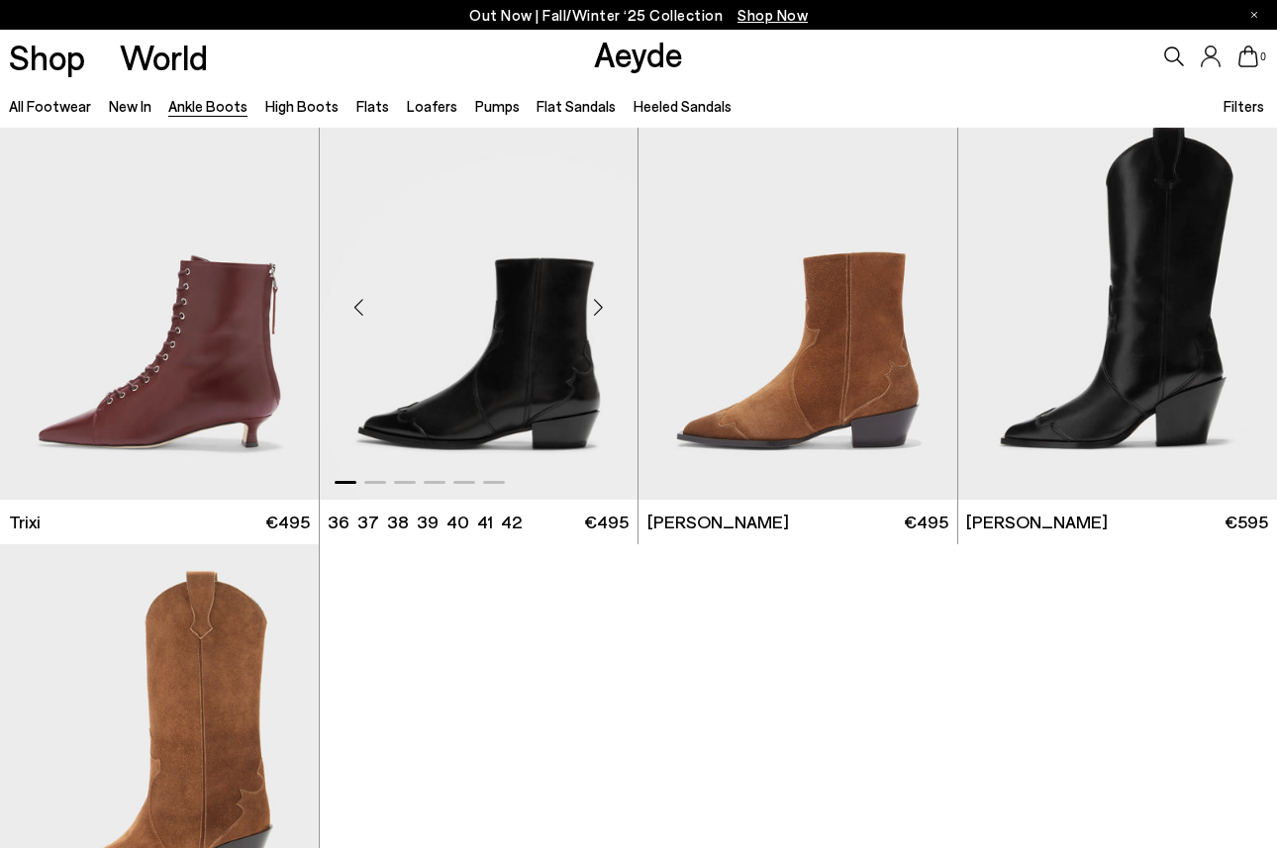
scroll to position [8924, 0]
click at [598, 311] on div "Next slide" at bounding box center [597, 306] width 59 height 59
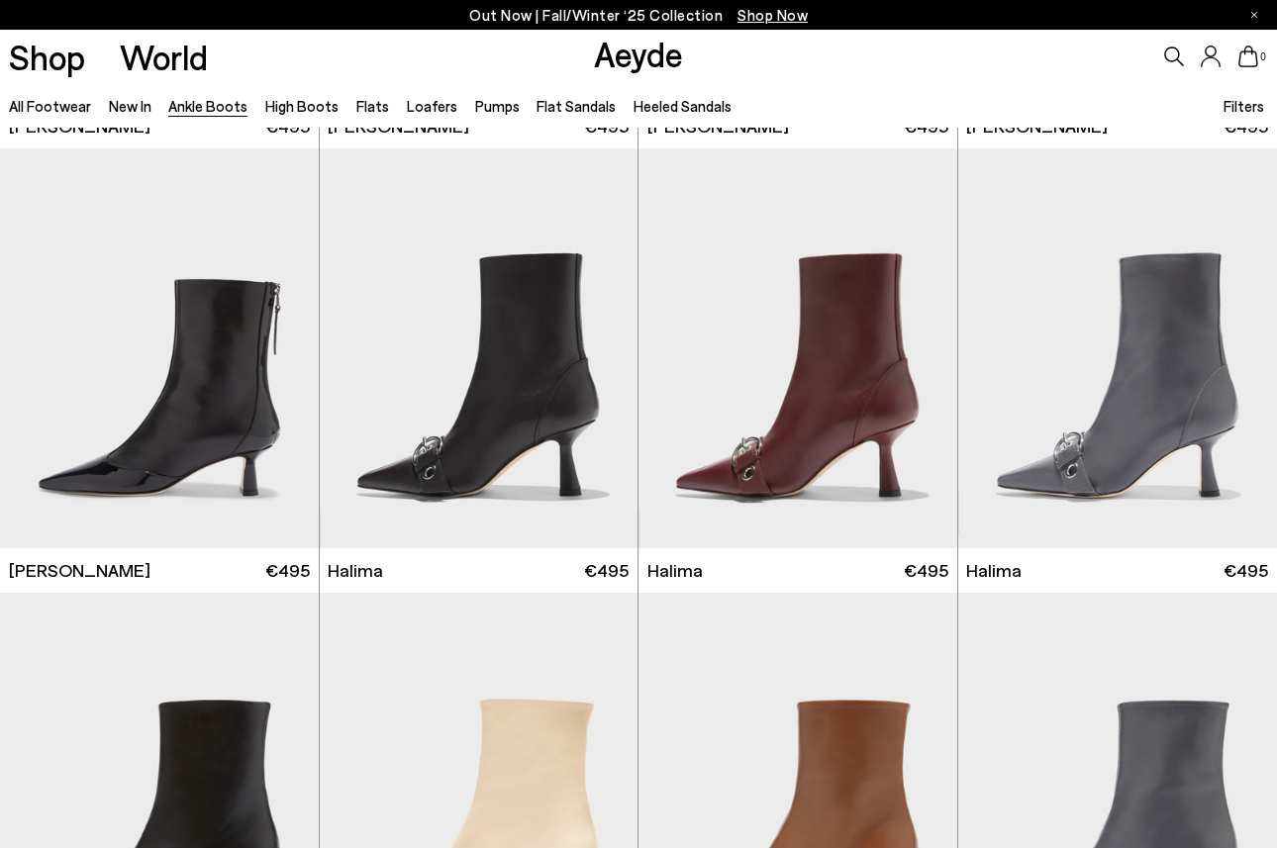
scroll to position [3826, 0]
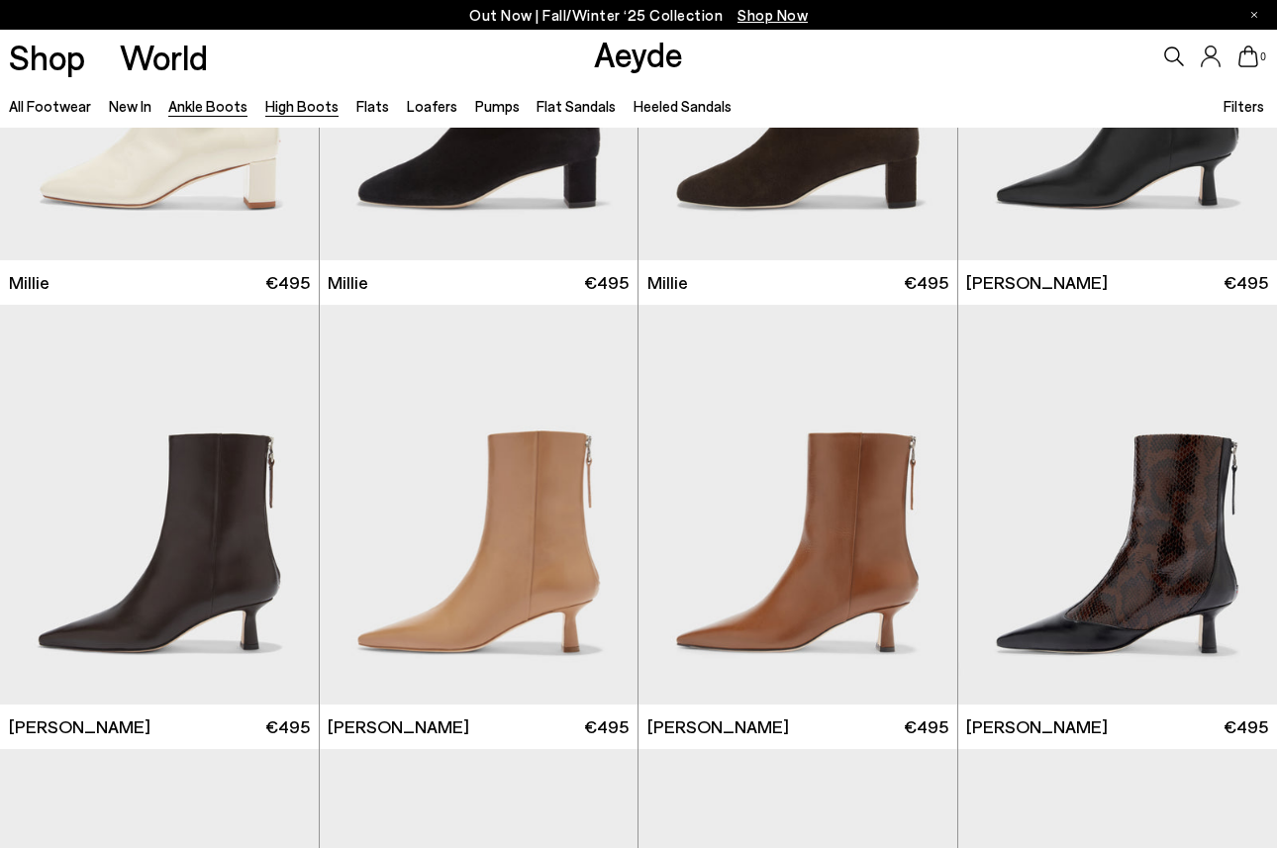
click at [317, 104] on link "High Boots" at bounding box center [301, 106] width 73 height 18
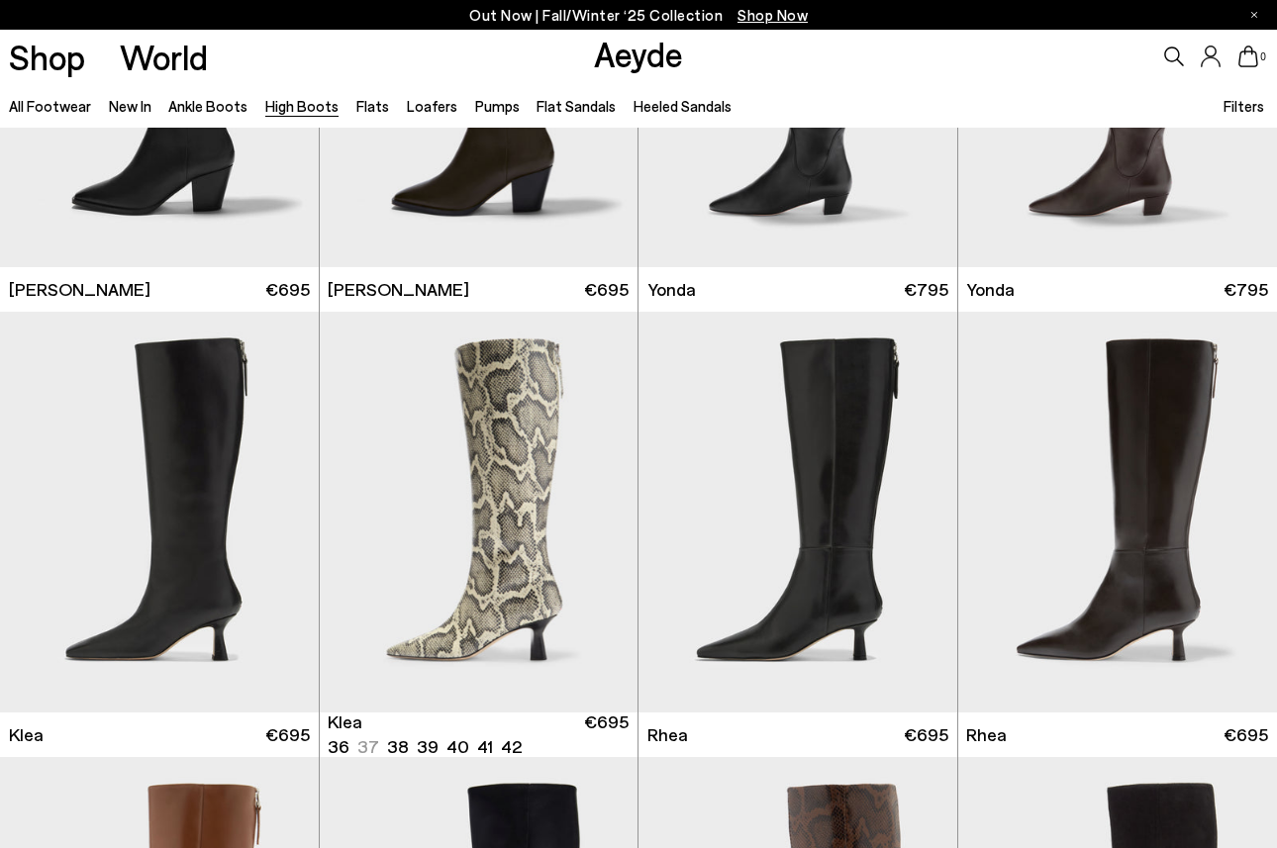
scroll to position [1179, 0]
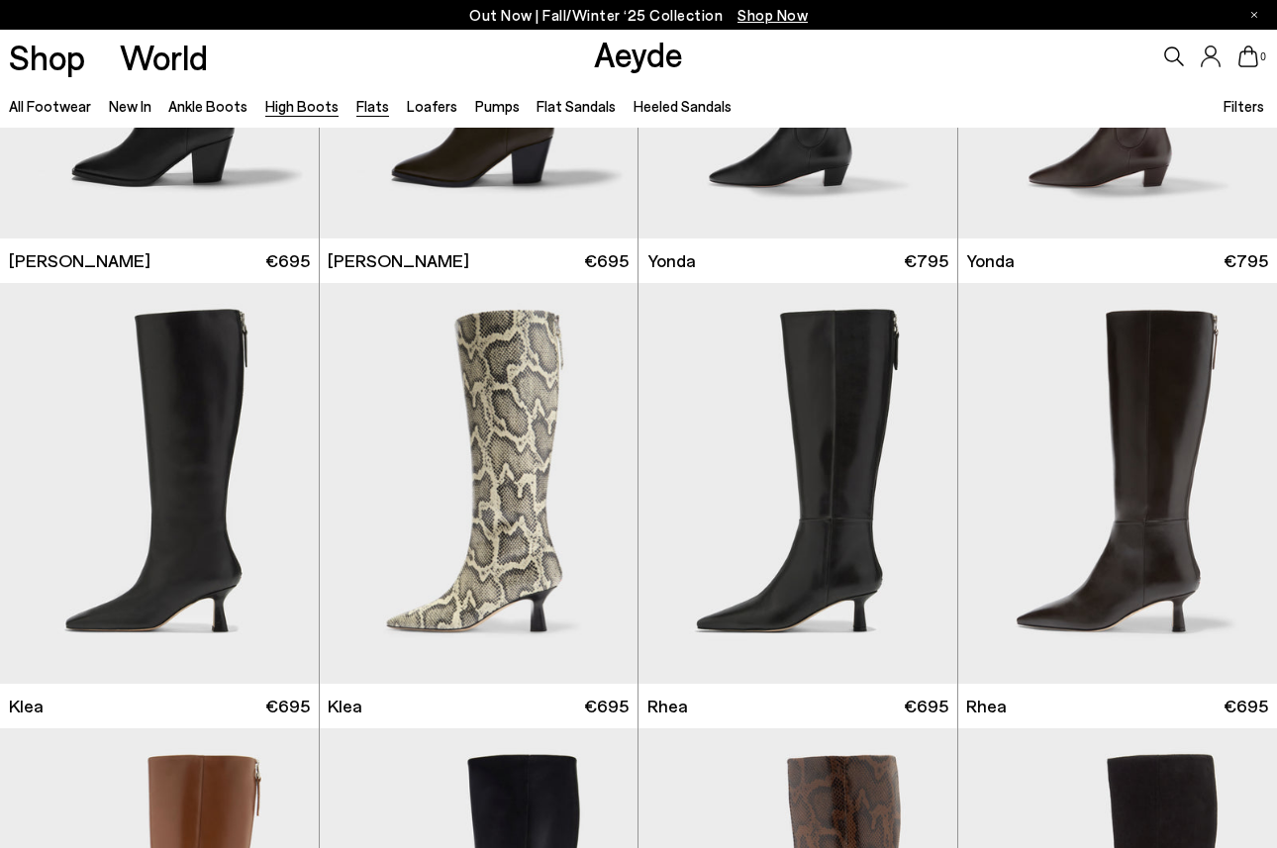
click at [357, 110] on link "Flats" at bounding box center [372, 106] width 33 height 18
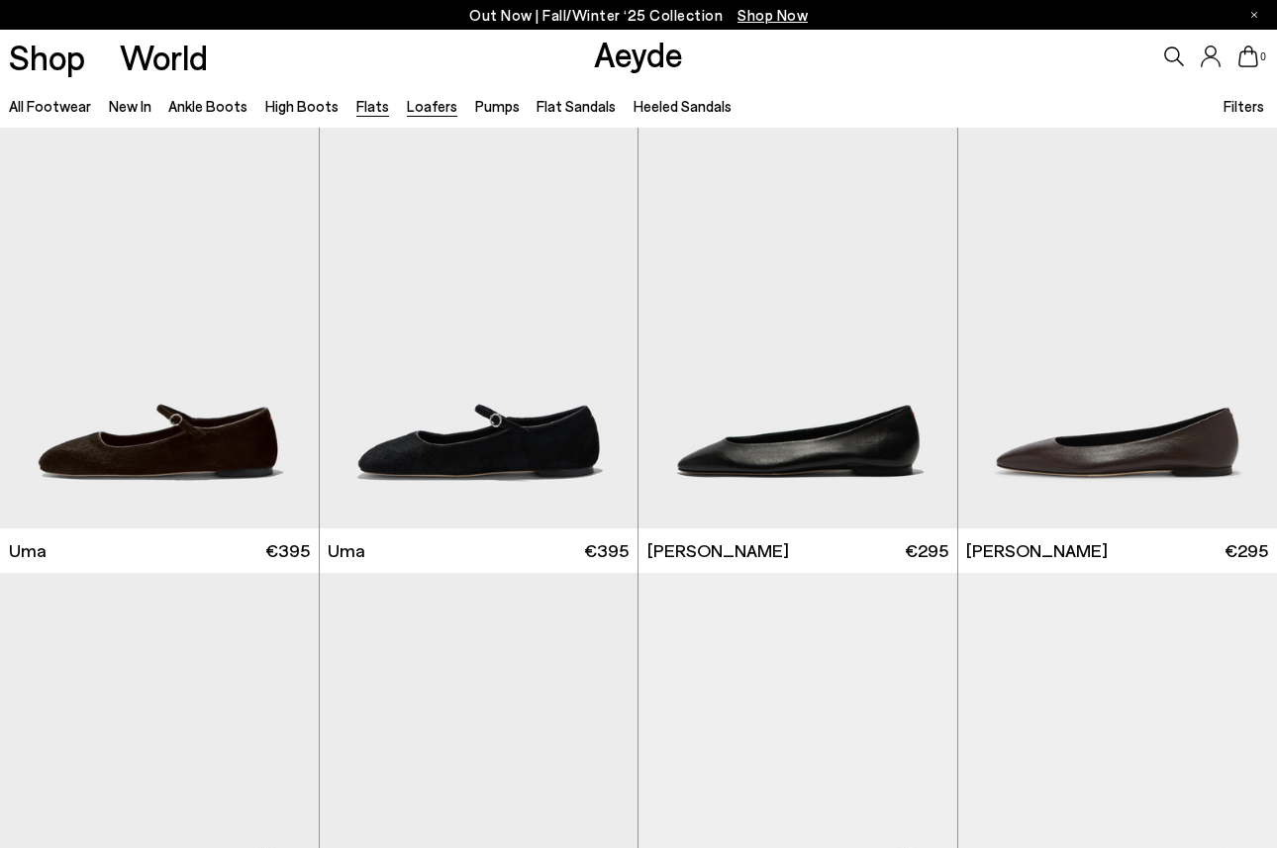
click at [412, 103] on link "Loafers" at bounding box center [432, 106] width 50 height 18
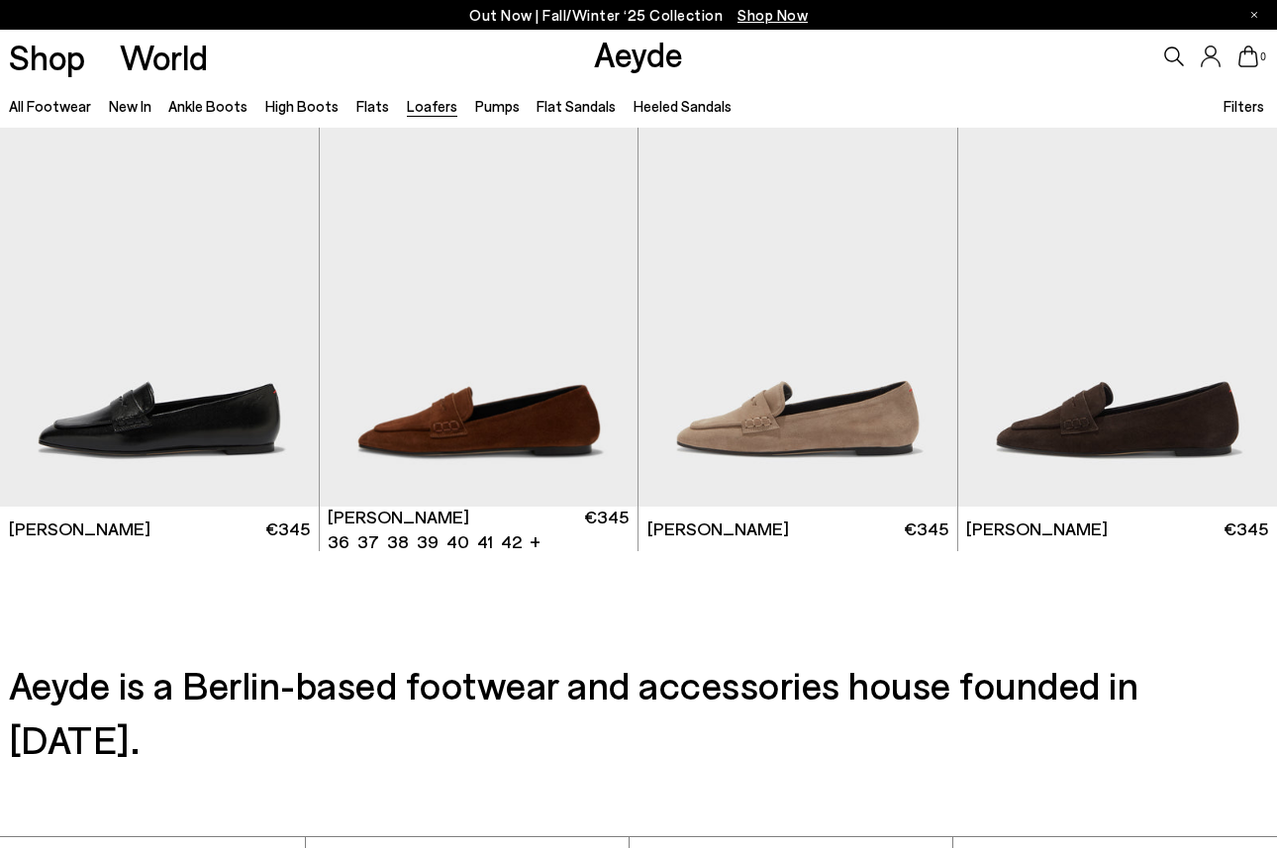
scroll to position [3441, 0]
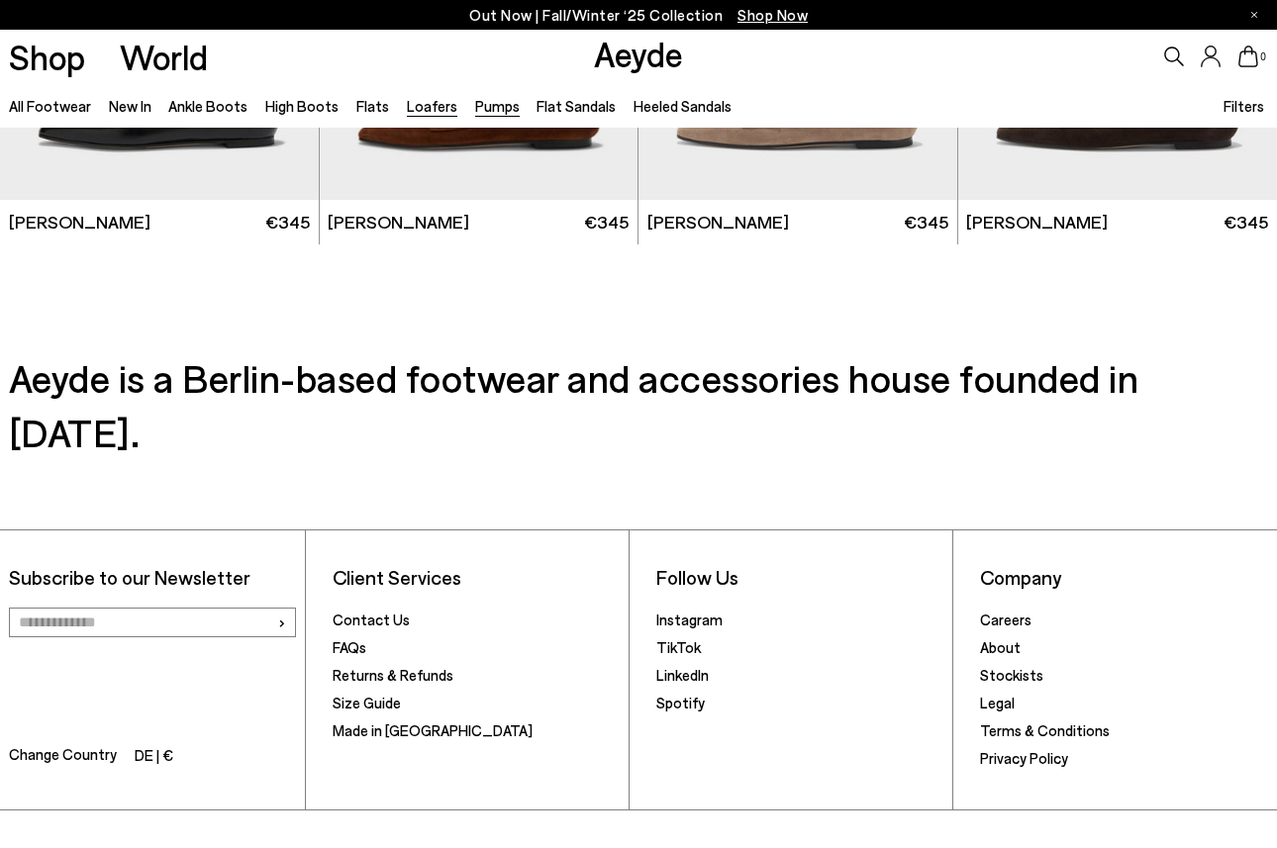
click at [475, 107] on link "Pumps" at bounding box center [497, 106] width 45 height 18
